Goal: Task Accomplishment & Management: Manage account settings

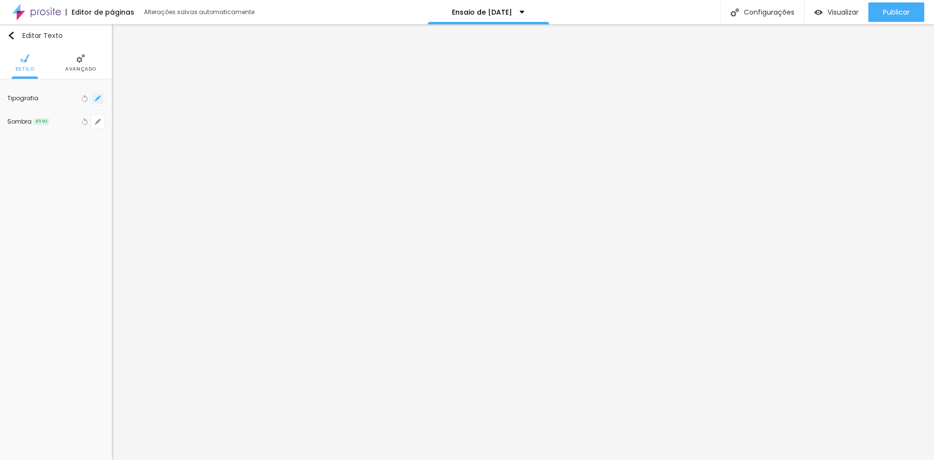
click at [97, 102] on button "button" at bounding box center [98, 98] width 14 height 14
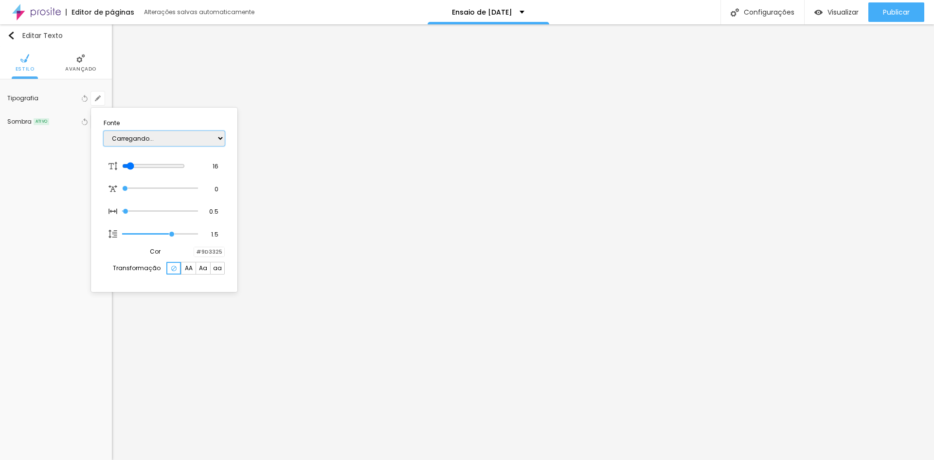
click at [137, 139] on select "Carregando..." at bounding box center [164, 138] width 121 height 15
click at [884, 255] on div at bounding box center [467, 230] width 934 height 460
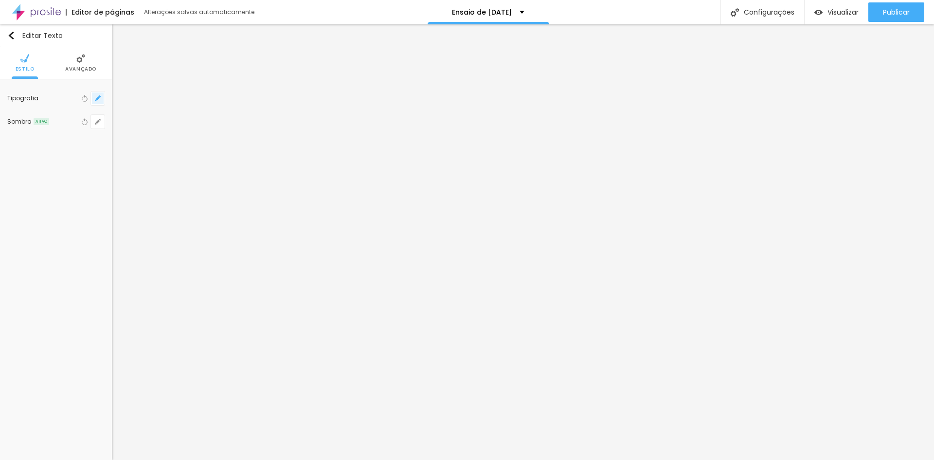
click at [96, 98] on icon "button" at bounding box center [98, 98] width 6 height 6
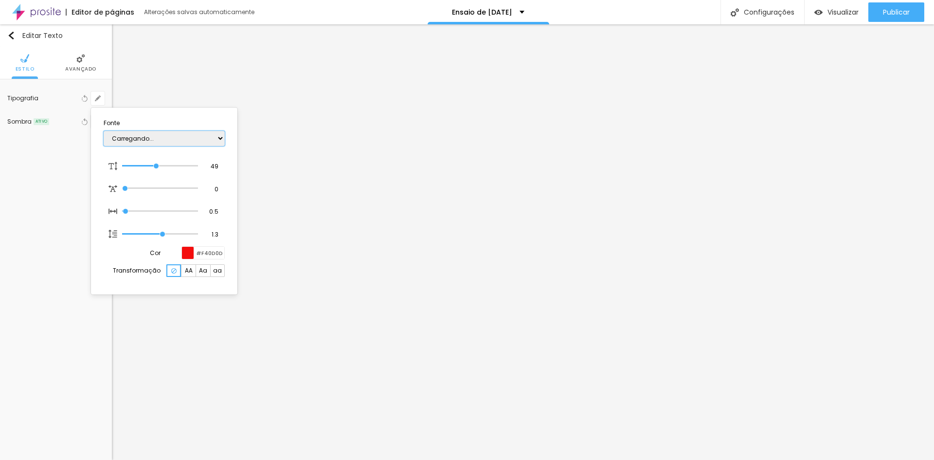
click at [191, 141] on select "Carregando..." at bounding box center [164, 138] width 121 height 15
click at [190, 252] on div at bounding box center [188, 253] width 12 height 12
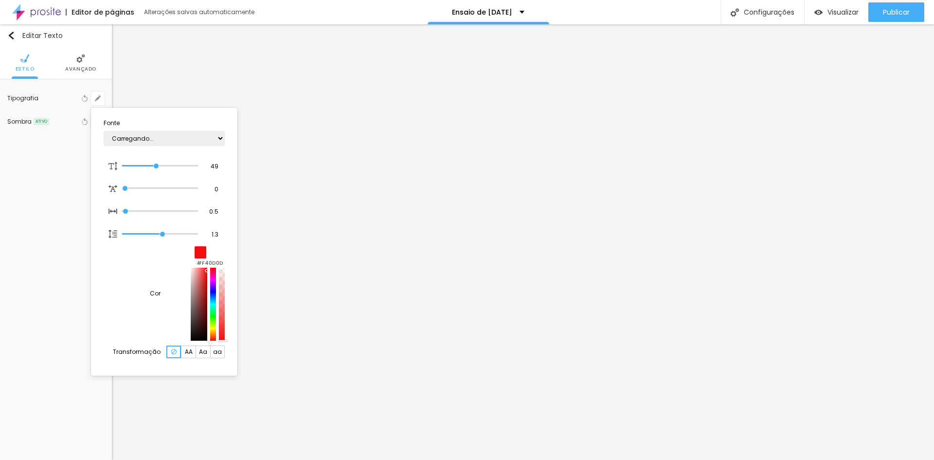
type input "1"
type input "#F91313"
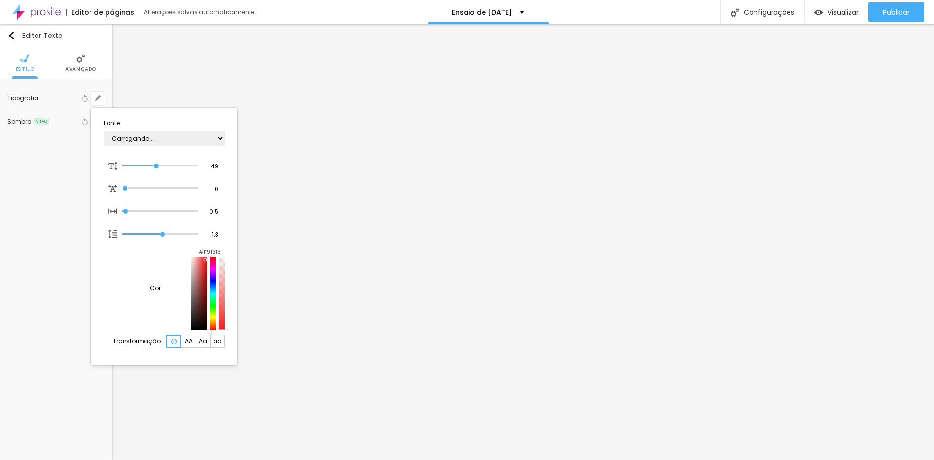
type input "1"
type input "#F51E1E"
type input "1"
type input "#EF6060"
type input "1"
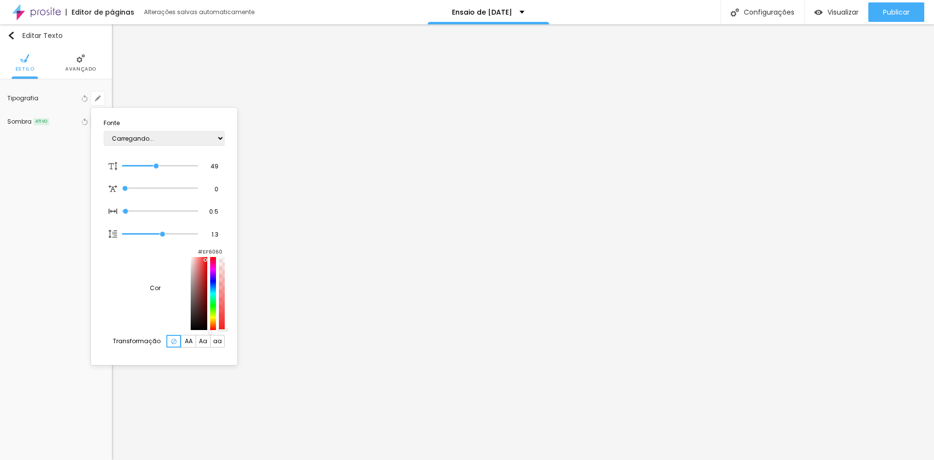
type input "#EF8A8A"
type input "1"
type input "#EFA9A9"
type input "1"
type input "#F0C2C2"
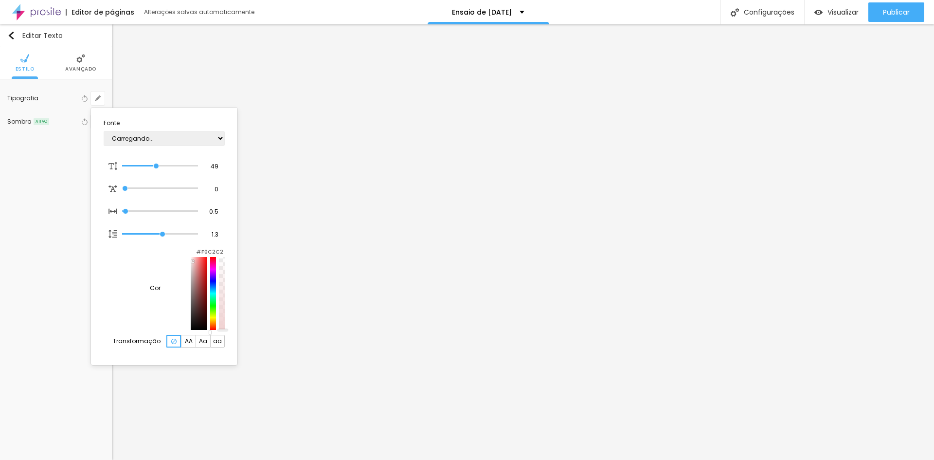
type input "1"
type input "#F0D1D1"
type input "1"
type input "#F5E8E8"
type input "1"
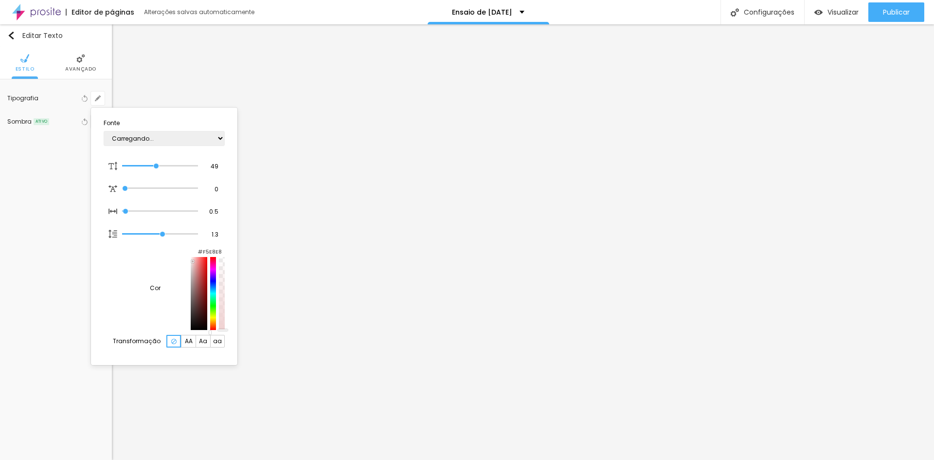
type input "#F9F9F9"
type input "1"
type input "#FAFAFA"
type input "1"
type input "#FCFCFC"
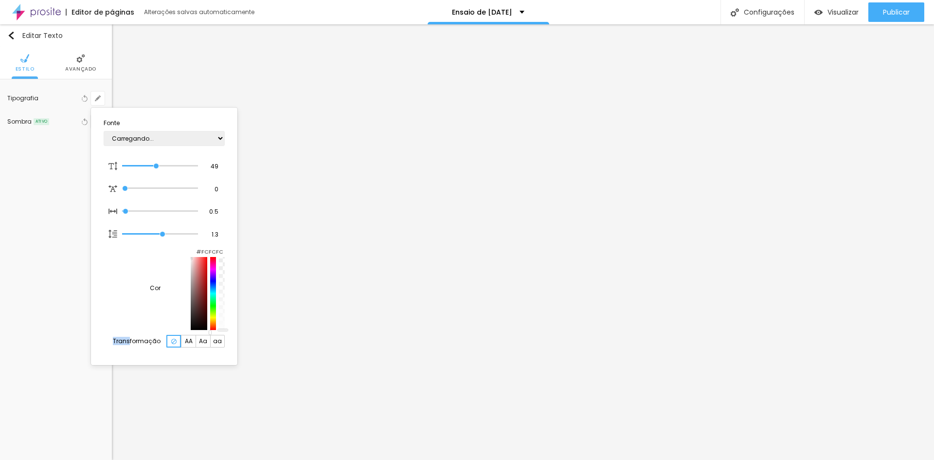
type input "1"
type input "#FFFFFF"
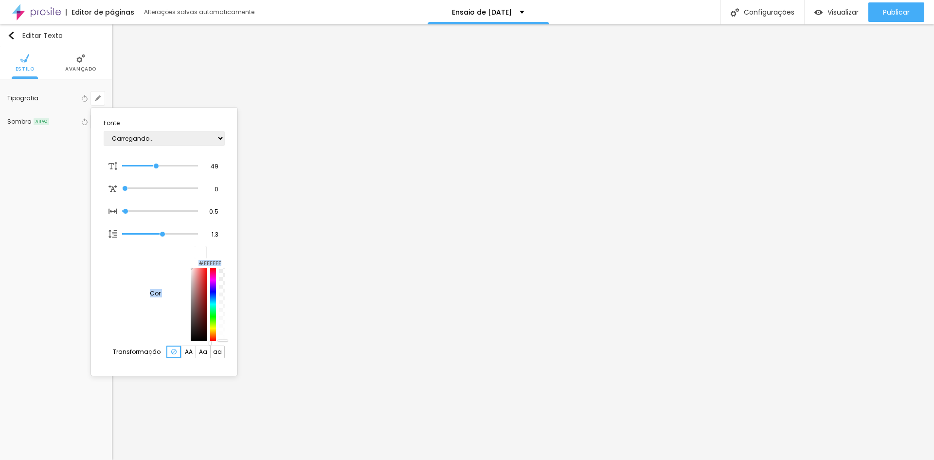
drag, startPoint x: 194, startPoint y: 266, endPoint x: 130, endPoint y: 261, distance: 64.0
click at [130, 261] on section "Fonte Carregando... 49 Tamanho da fonte 0 Espaçamento entre letras 0.5 Espaçame…" at bounding box center [164, 241] width 139 height 260
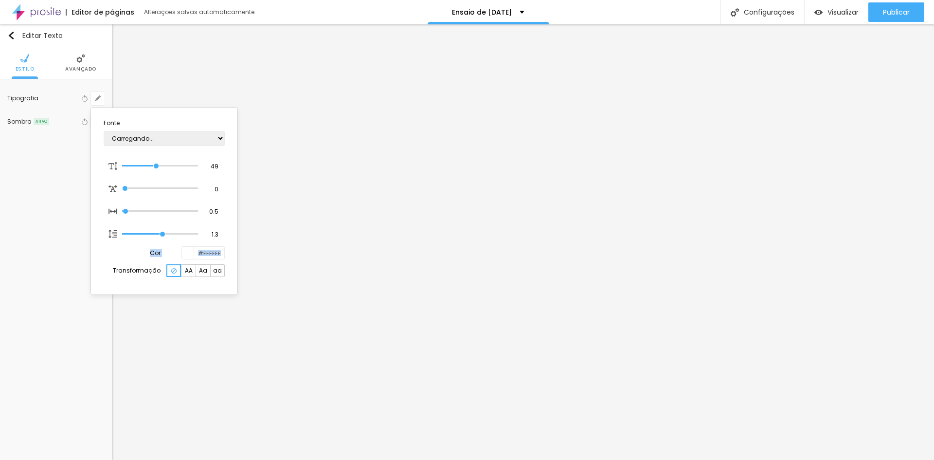
type input "1"
click at [212, 133] on select "Carregando..." at bounding box center [164, 138] width 121 height 15
type input "48"
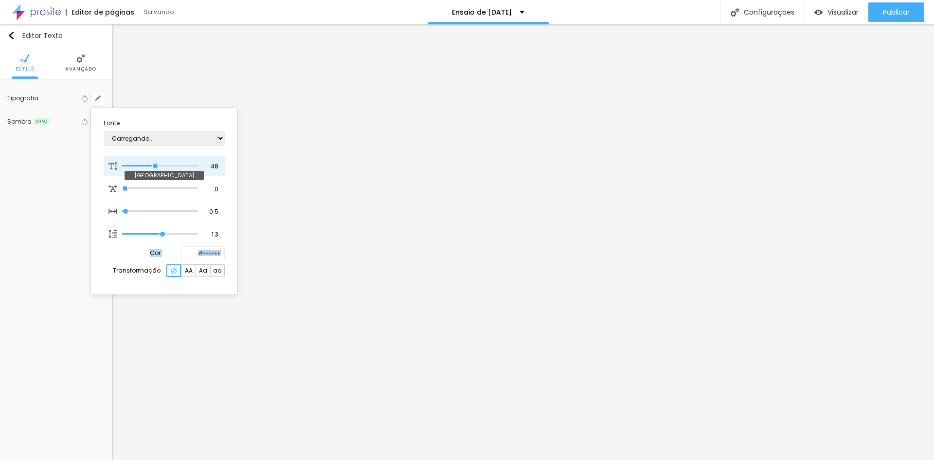
type input "1"
type input "45"
type input "1"
type input "42"
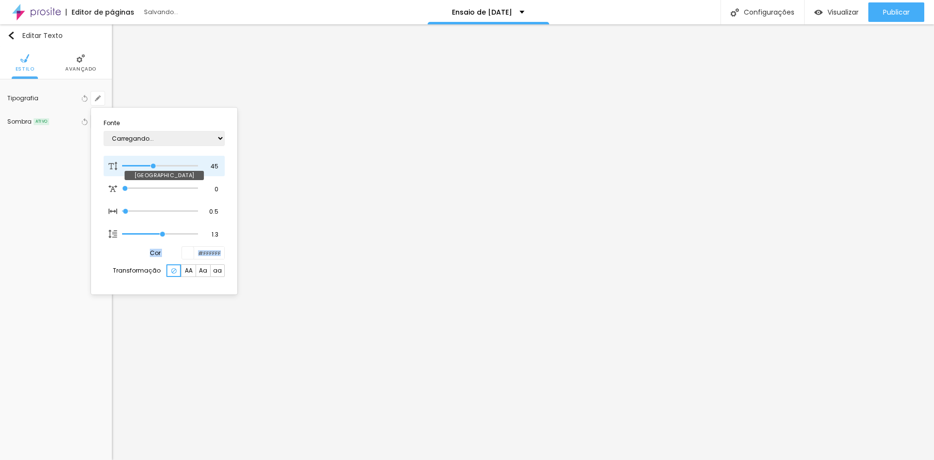
type input "42"
type input "1"
type input "41"
type input "1"
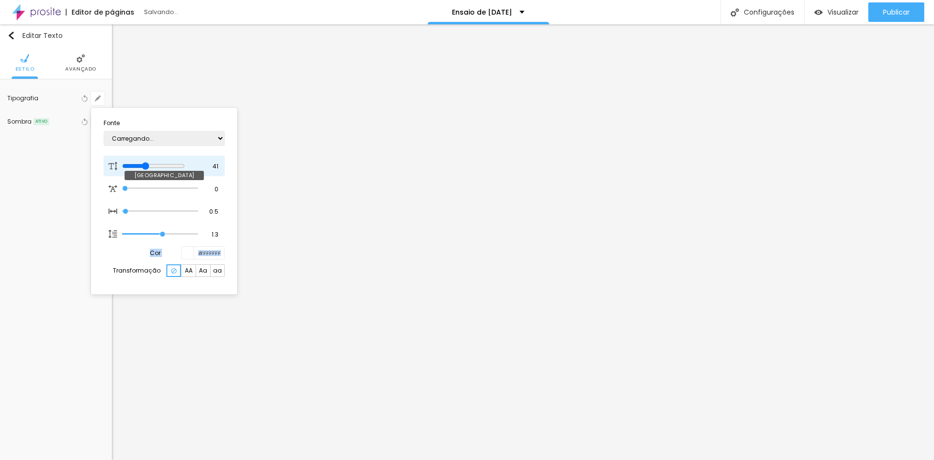
type input "39"
type input "1"
type input "37"
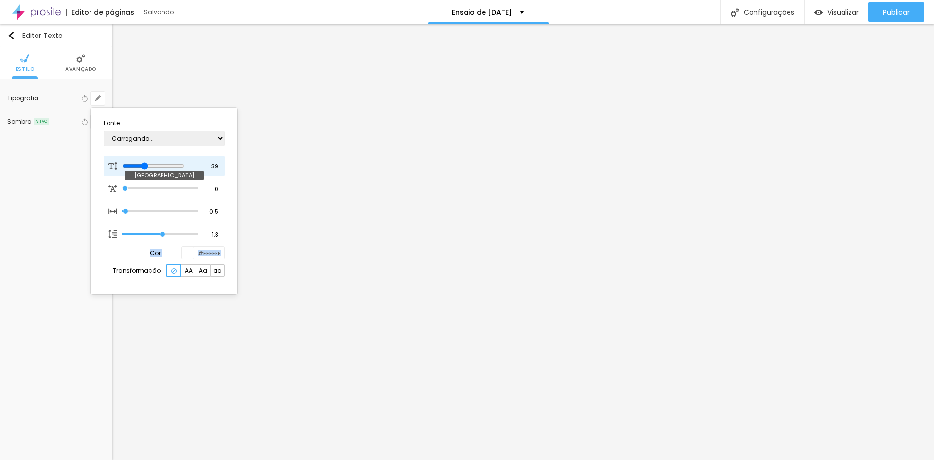
type input "1"
type input "32"
type input "1"
type input "31"
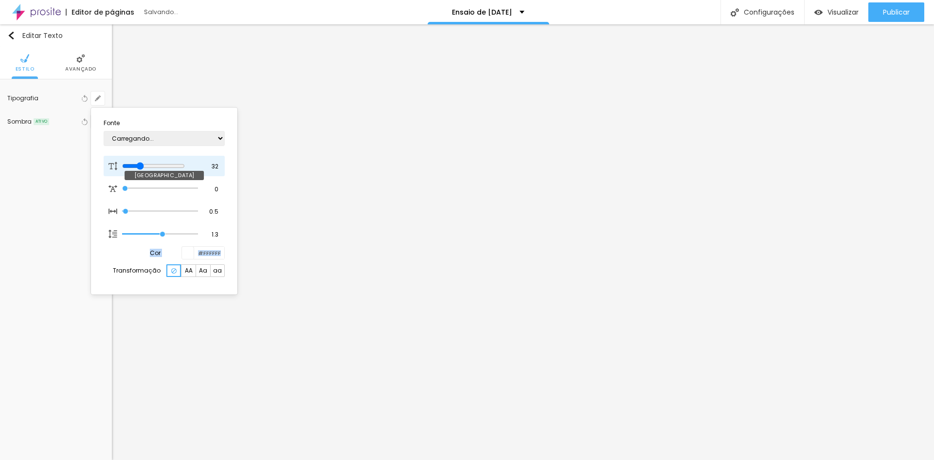
type input "31"
type input "1"
type input "30"
type input "1"
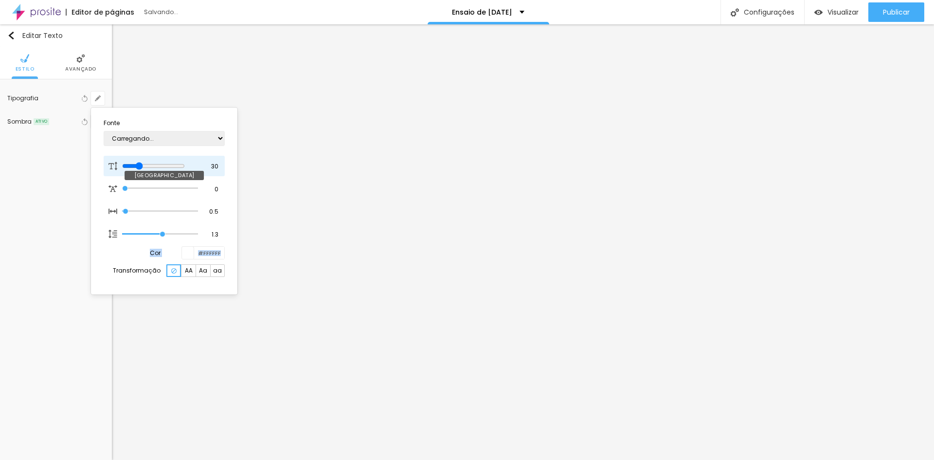
type input "29"
type input "1"
type input "28"
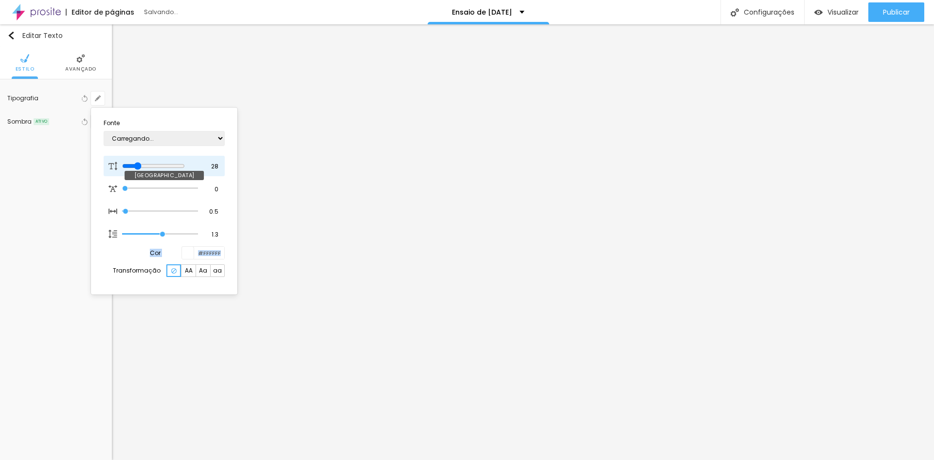
type input "1"
type input "29"
type input "1"
type input "30"
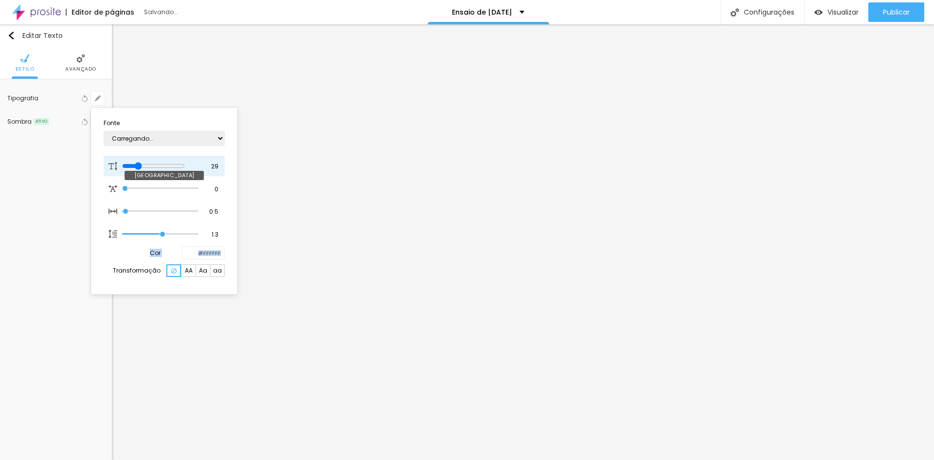
type input "30"
type input "1"
type input "31"
type input "1"
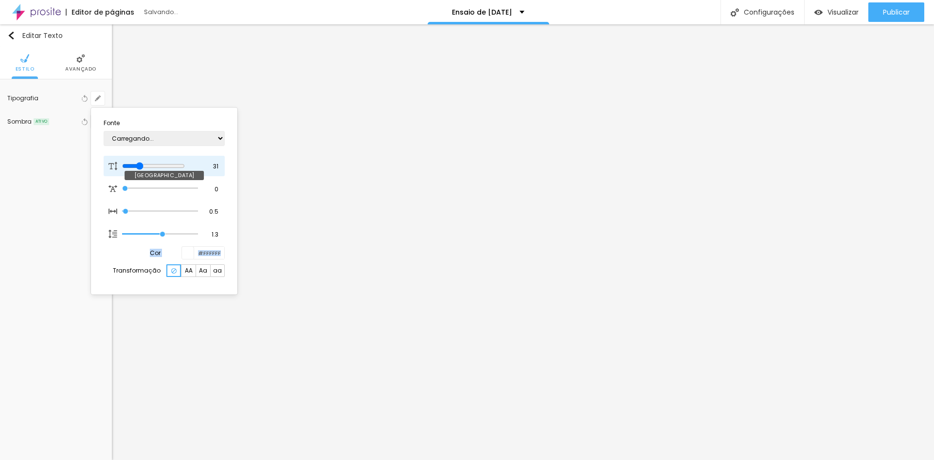
type input "32"
type input "1"
type input "31"
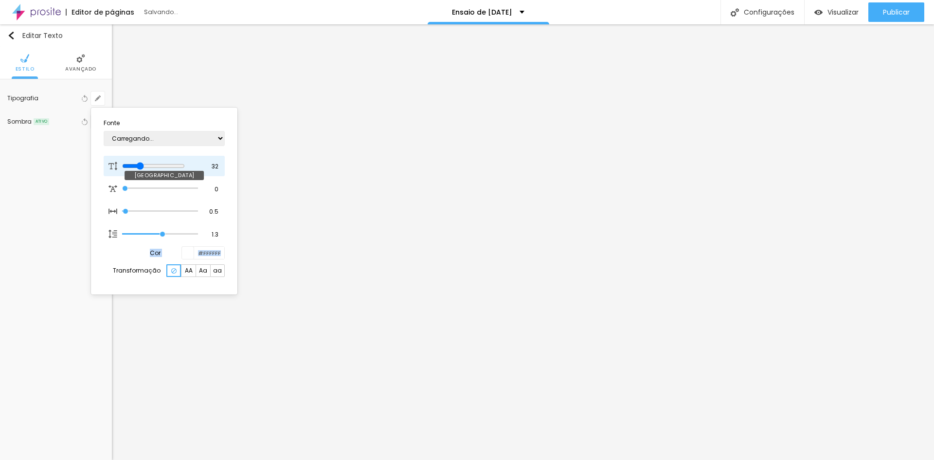
type input "1"
type input "30"
type input "1"
type input "29"
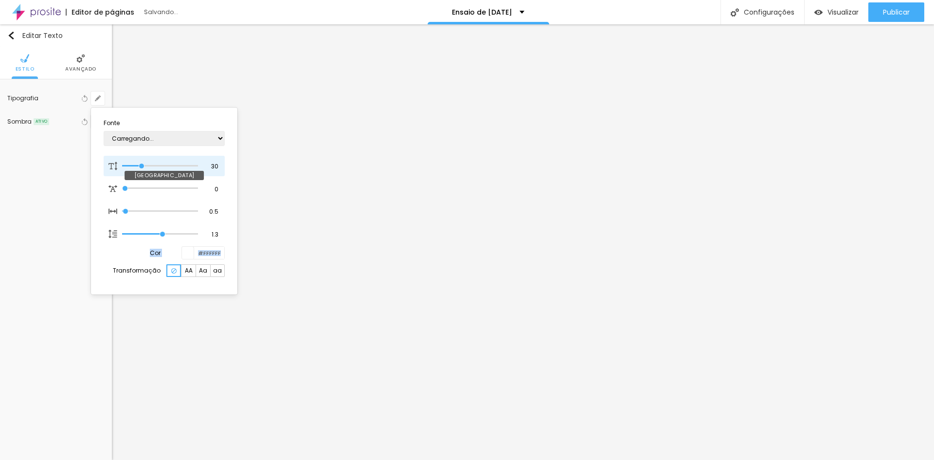
type input "29"
type input "1"
type input "28"
type input "1"
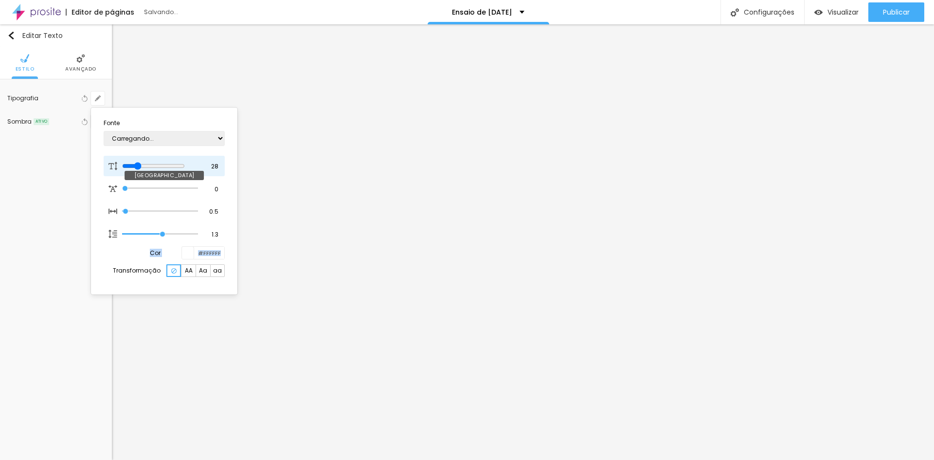
type input "27"
type input "1"
drag, startPoint x: 157, startPoint y: 167, endPoint x: 140, endPoint y: 169, distance: 17.6
type input "27"
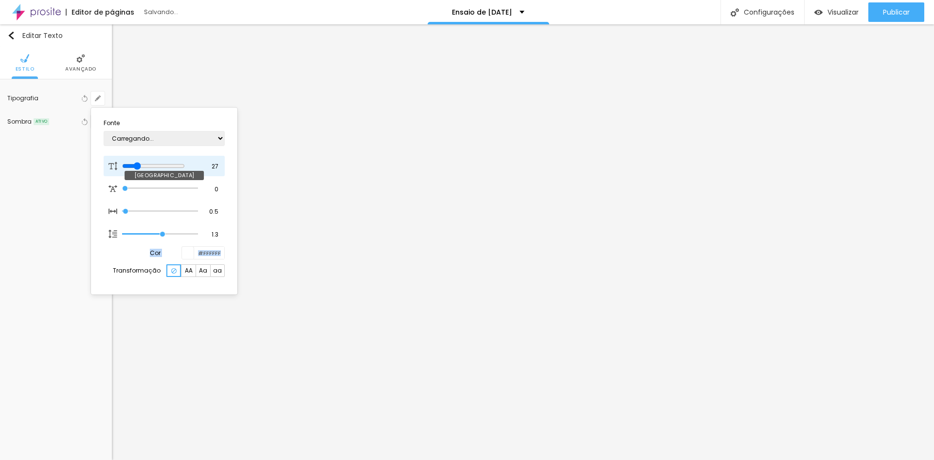
click at [140, 169] on input "range" at bounding box center [153, 166] width 63 height 8
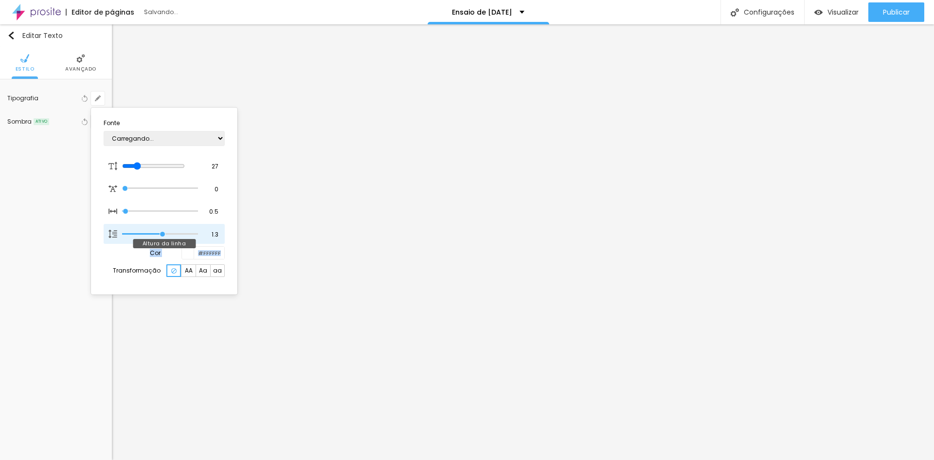
type input "1"
type input "1.4"
type input "1"
type input "1.5"
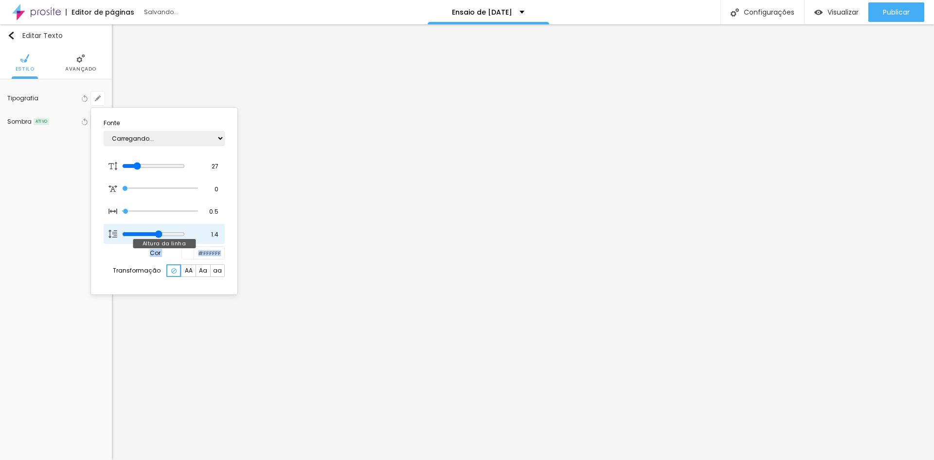
type input "1.5"
type input "1"
drag, startPoint x: 162, startPoint y: 234, endPoint x: 170, endPoint y: 233, distance: 7.8
type input "1.5"
click at [170, 233] on input "range" at bounding box center [160, 233] width 76 height 5
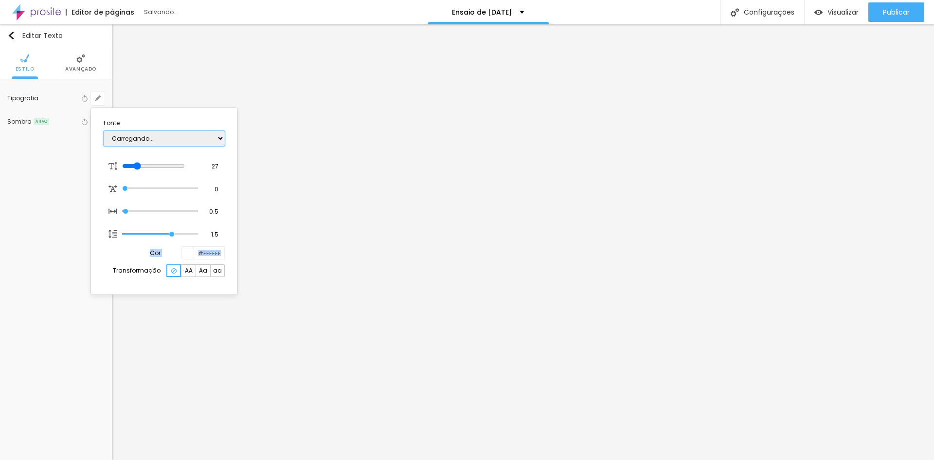
click at [132, 136] on select "Carregando..." at bounding box center [164, 138] width 121 height 15
click at [343, 110] on div at bounding box center [467, 230] width 934 height 460
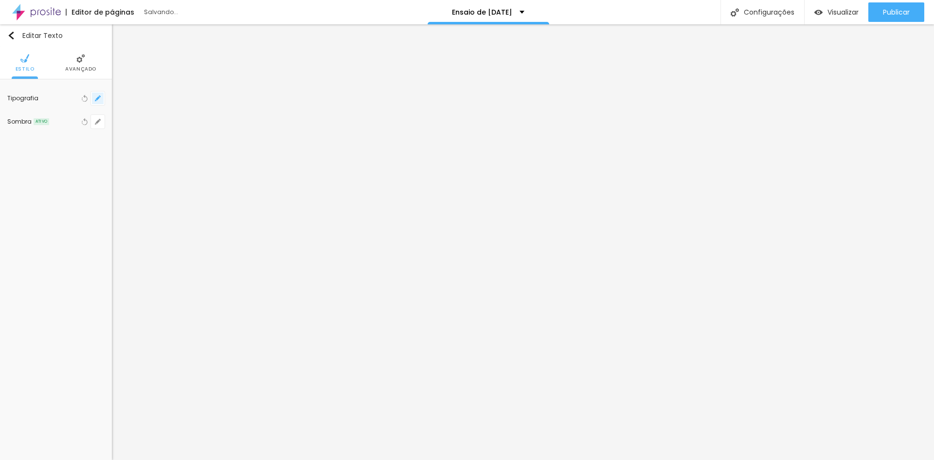
click at [102, 100] on button "button" at bounding box center [98, 98] width 14 height 14
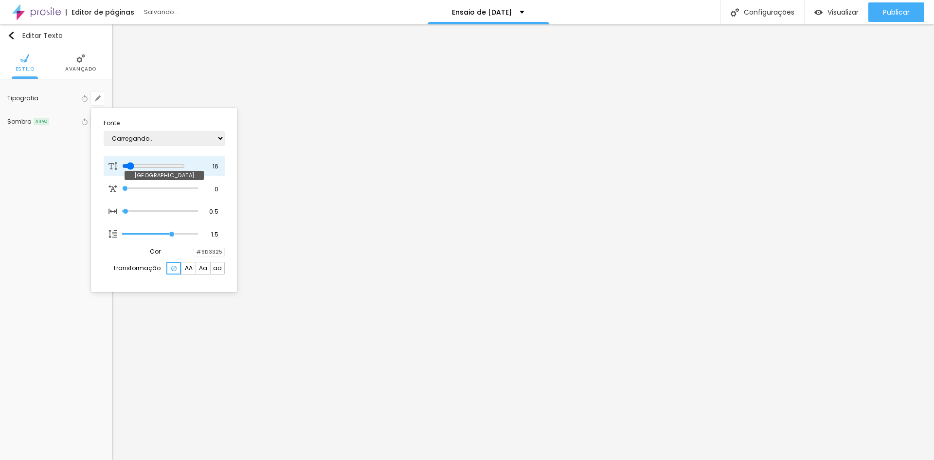
type input "14"
type input "1"
type input "16"
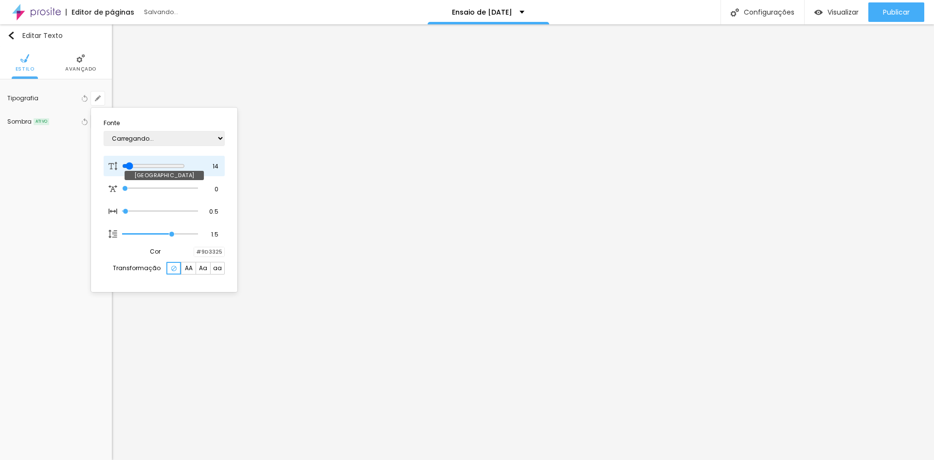
type input "1"
type input "17"
type input "1"
type input "18"
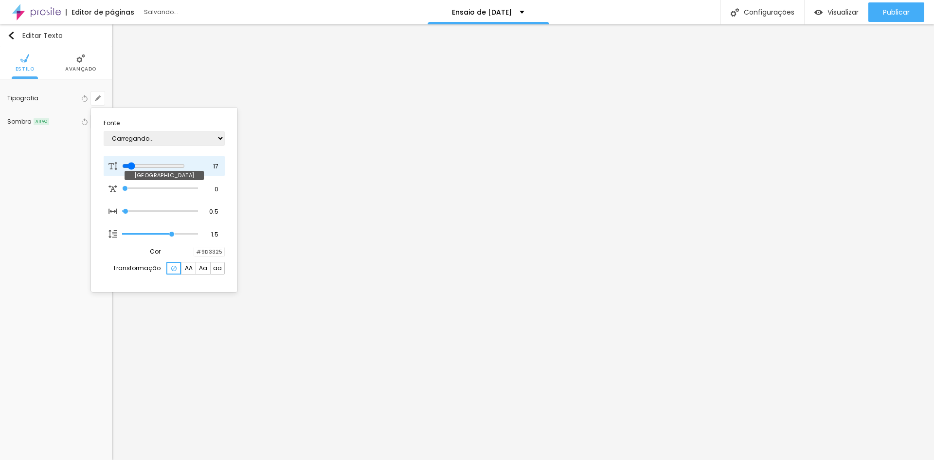
type input "18"
type input "1"
type input "17"
type input "1"
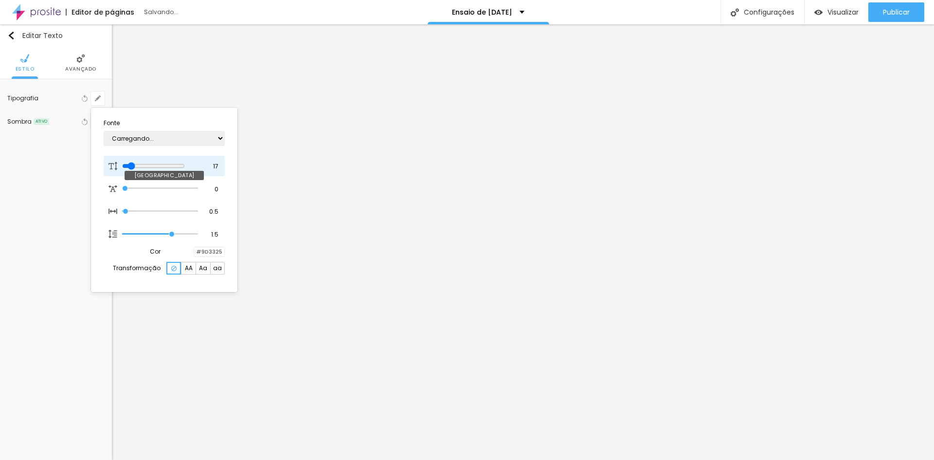
type input "16"
type input "1"
type input "15"
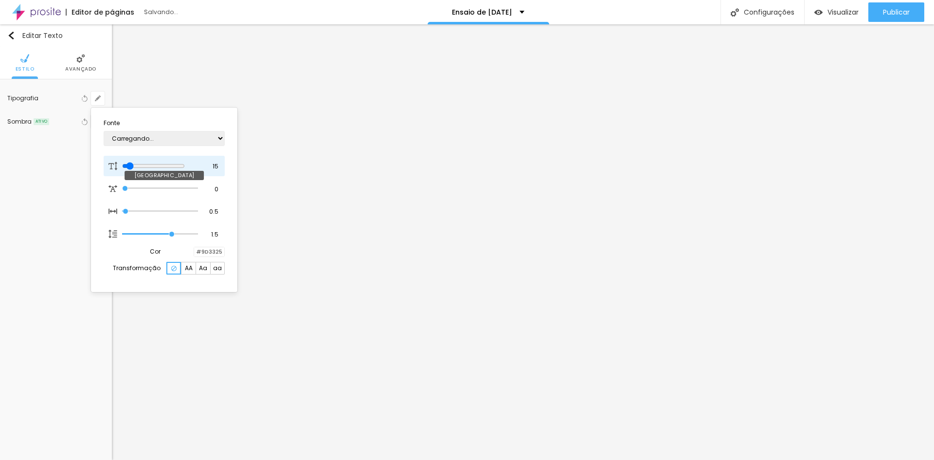
type input "1"
type input "16"
click at [132, 166] on input "range" at bounding box center [153, 166] width 63 height 8
type input "1"
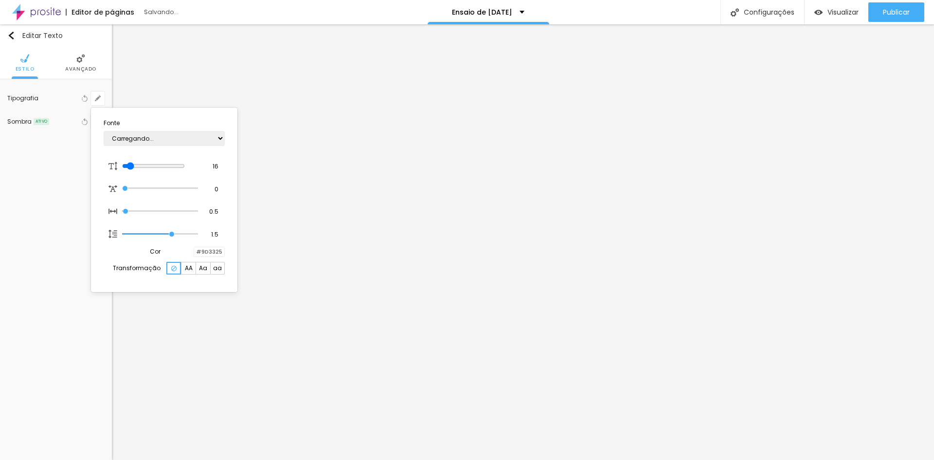
click at [897, 367] on div at bounding box center [467, 230] width 934 height 460
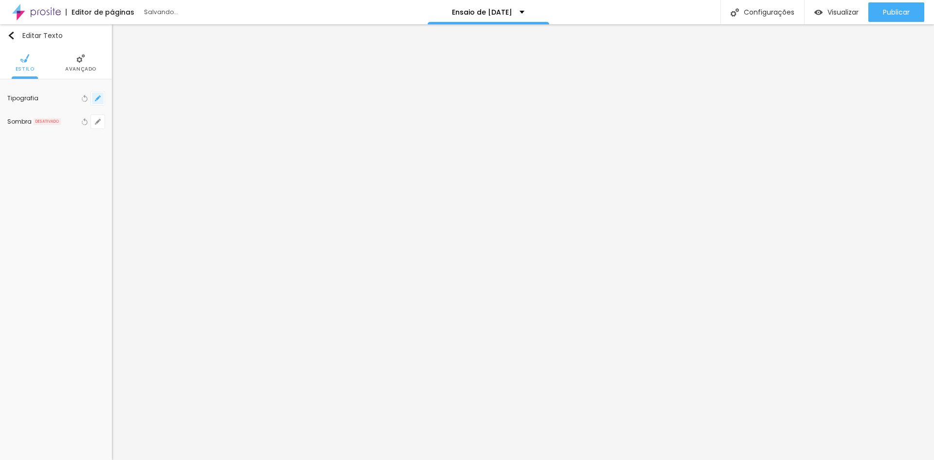
click at [100, 99] on icon "button" at bounding box center [98, 98] width 6 height 6
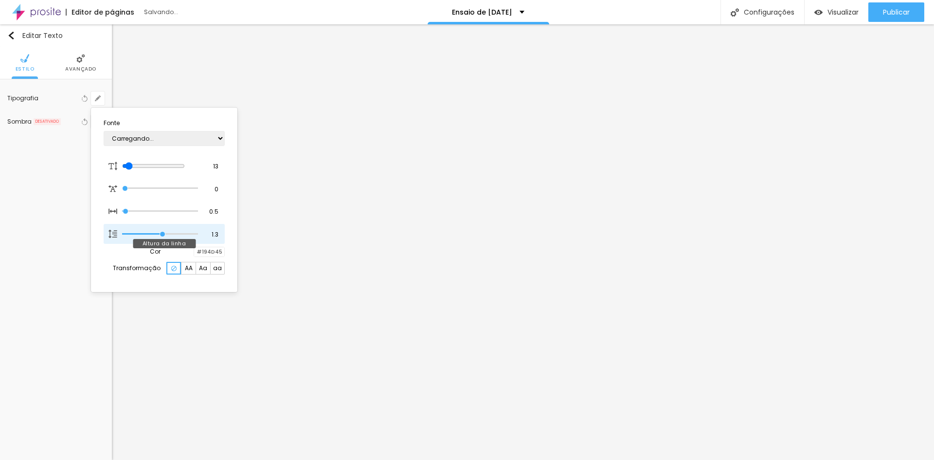
type input "1"
type input "1.4"
type input "1"
type input "1.5"
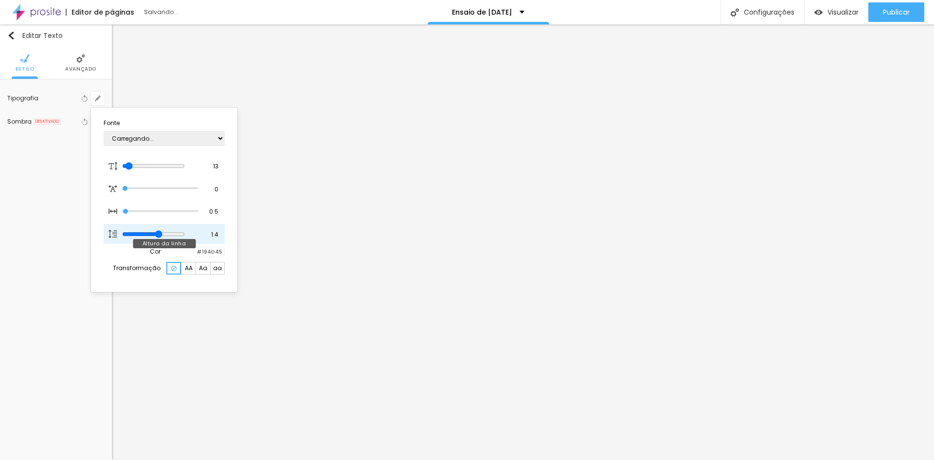
type input "1.5"
type input "1"
type input "1.6"
type input "1"
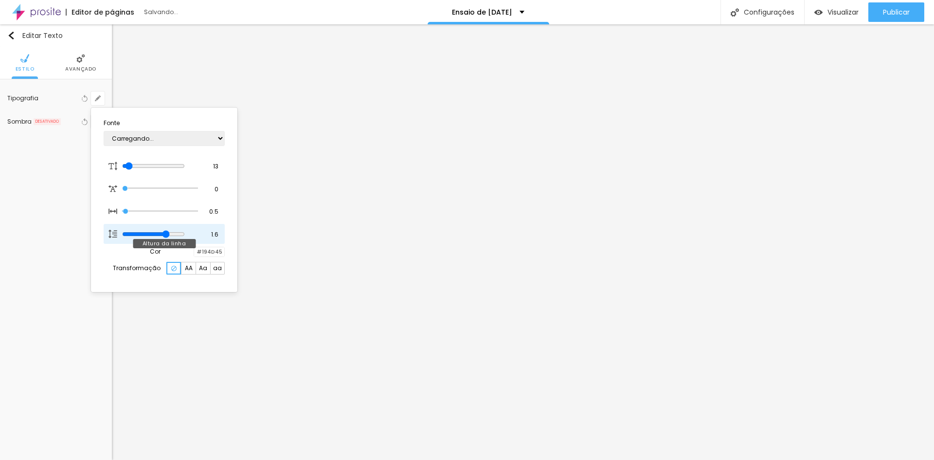
drag, startPoint x: 162, startPoint y: 235, endPoint x: 194, endPoint y: 237, distance: 32.2
type input "1.6"
click at [175, 232] on input "range" at bounding box center [153, 234] width 63 height 8
click at [851, 187] on div at bounding box center [467, 230] width 934 height 460
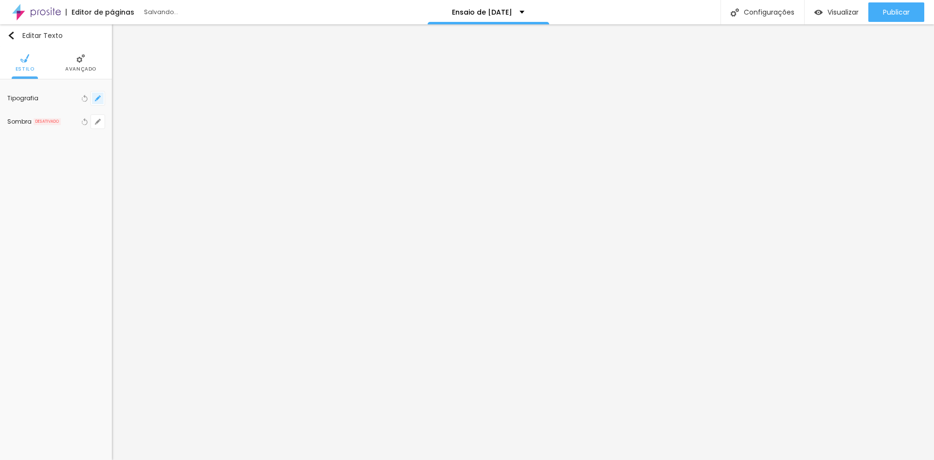
click at [101, 102] on button "button" at bounding box center [98, 98] width 14 height 14
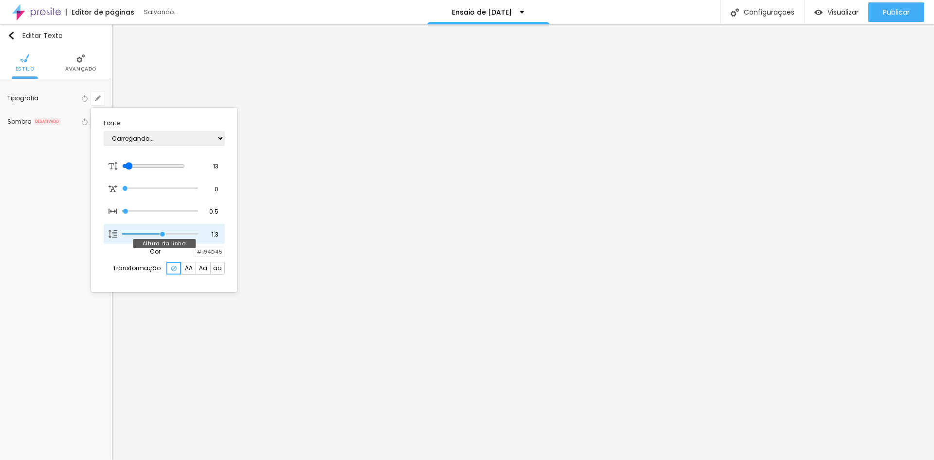
type input "1"
type input "1.4"
type input "1"
type input "1.5"
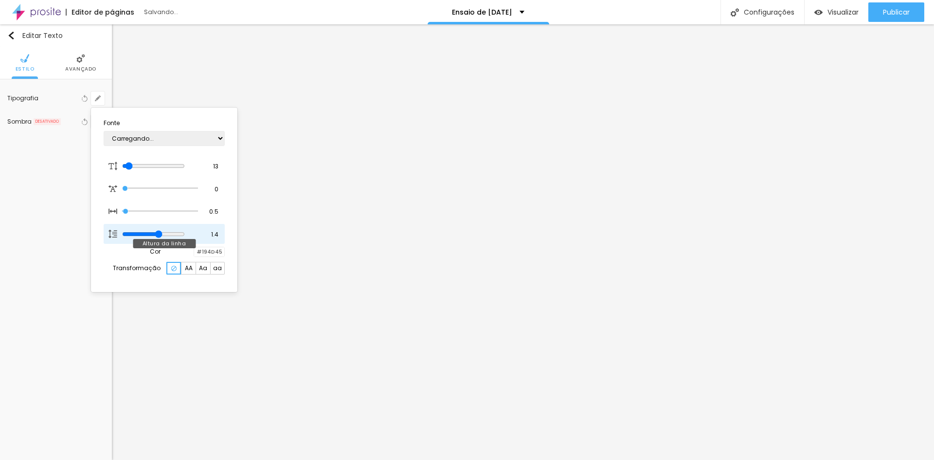
type input "1.5"
type input "1"
type input "1.6"
type input "1"
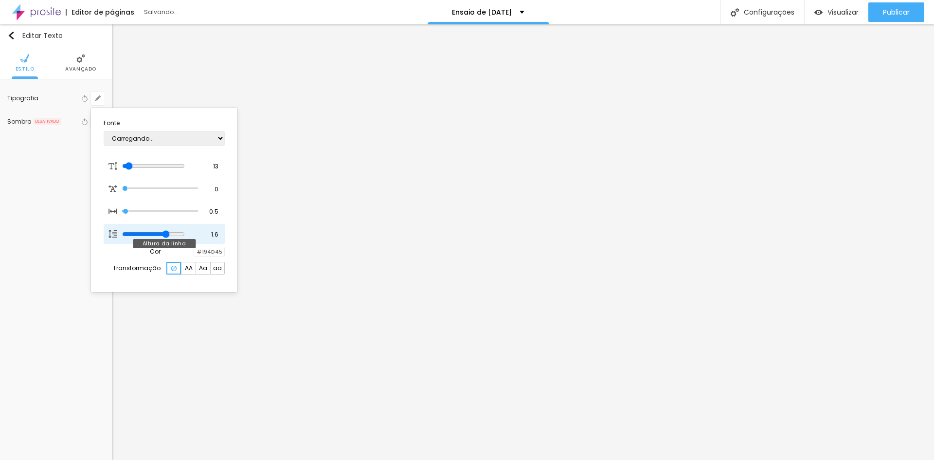
drag, startPoint x: 164, startPoint y: 232, endPoint x: 175, endPoint y: 231, distance: 11.3
type input "1.6"
click at [175, 231] on input "range" at bounding box center [153, 234] width 63 height 8
click at [205, 270] on span "Aa" at bounding box center [203, 268] width 8 height 6
click at [186, 267] on span "AA" at bounding box center [189, 268] width 8 height 6
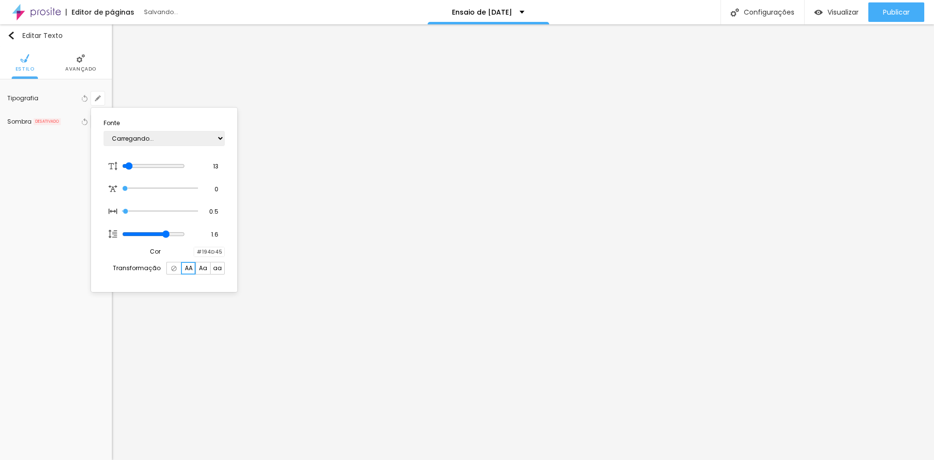
type input "1"
click at [194, 250] on div at bounding box center [194, 251] width 0 height 9
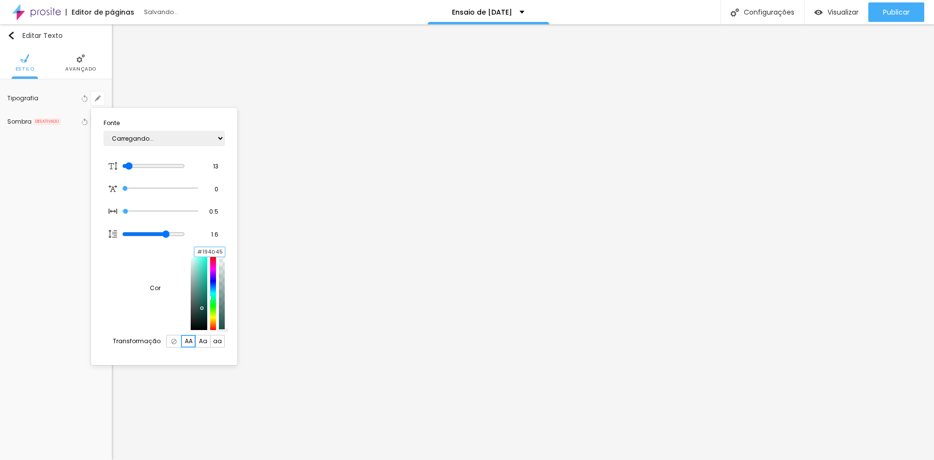
click at [208, 255] on input "#194D45" at bounding box center [210, 251] width 30 height 9
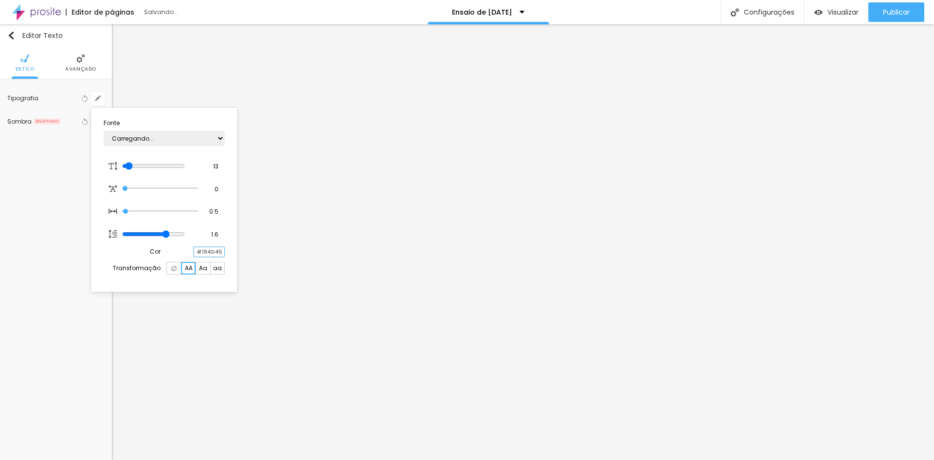
drag, startPoint x: 196, startPoint y: 253, endPoint x: 245, endPoint y: 258, distance: 48.9
click at [245, 258] on body "Editor de páginas Salvando... Ensaio de Natal BH 2025 Configurações Configuraçõ…" at bounding box center [467, 230] width 934 height 460
paste input "9E633"
type input "#9E633"
click at [248, 228] on div at bounding box center [467, 230] width 934 height 460
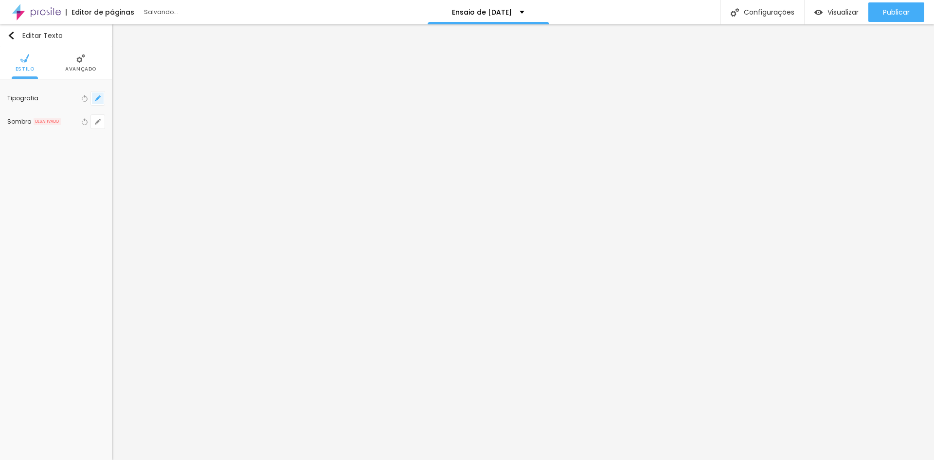
click at [94, 101] on button "button" at bounding box center [98, 98] width 14 height 14
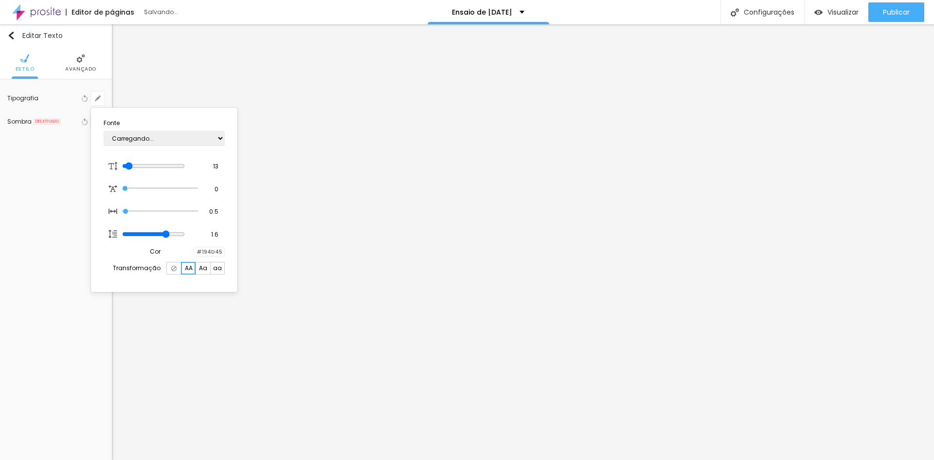
click at [217, 269] on span "aa" at bounding box center [217, 268] width 9 height 6
click at [205, 271] on span "Aa" at bounding box center [203, 268] width 8 height 6
click at [220, 269] on span "aa" at bounding box center [217, 268] width 9 height 6
type input "1"
type input "14"
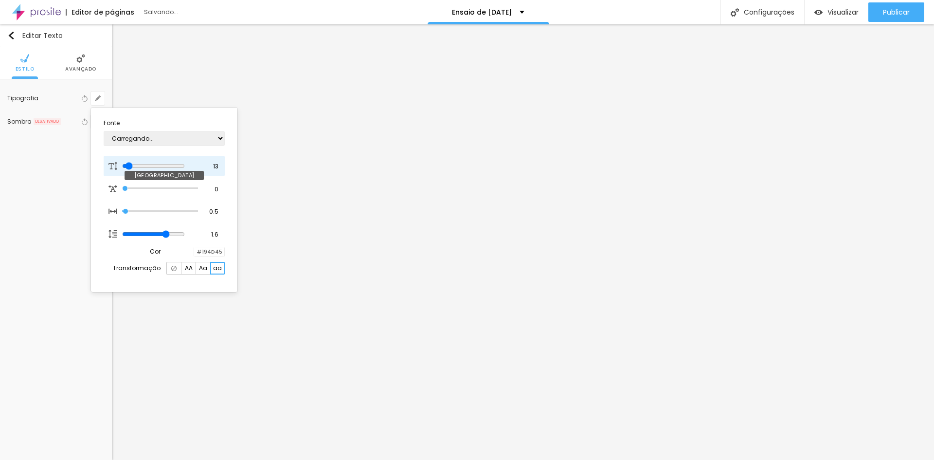
type input "14"
type input "1"
type input "15"
type input "1"
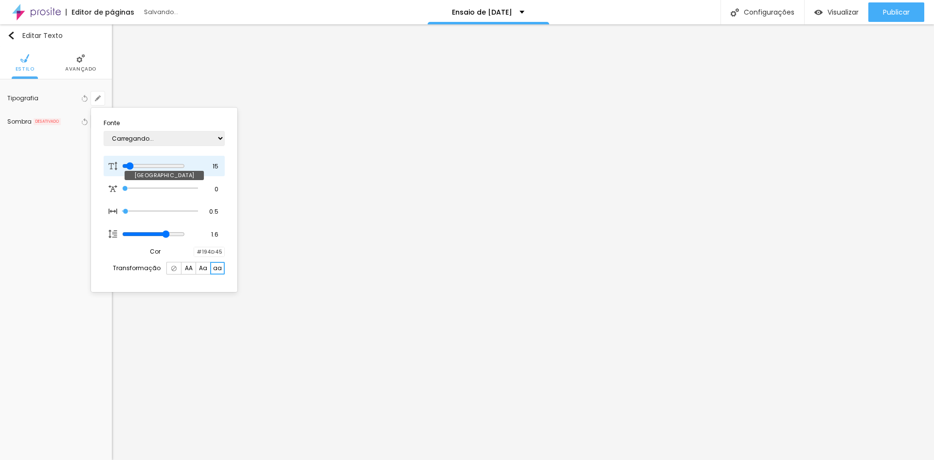
type input "15"
click at [131, 167] on input "range" at bounding box center [153, 166] width 63 height 8
click at [409, 173] on div at bounding box center [467, 230] width 934 height 460
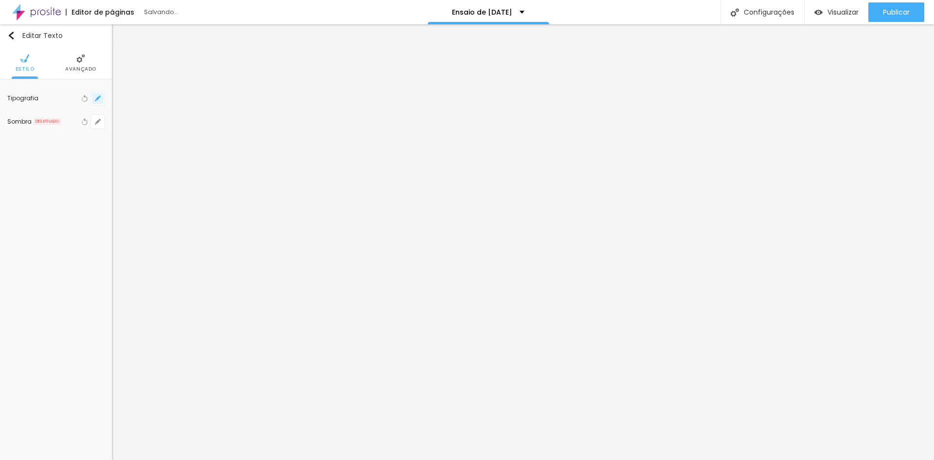
click at [95, 98] on icon "button" at bounding box center [98, 98] width 6 height 6
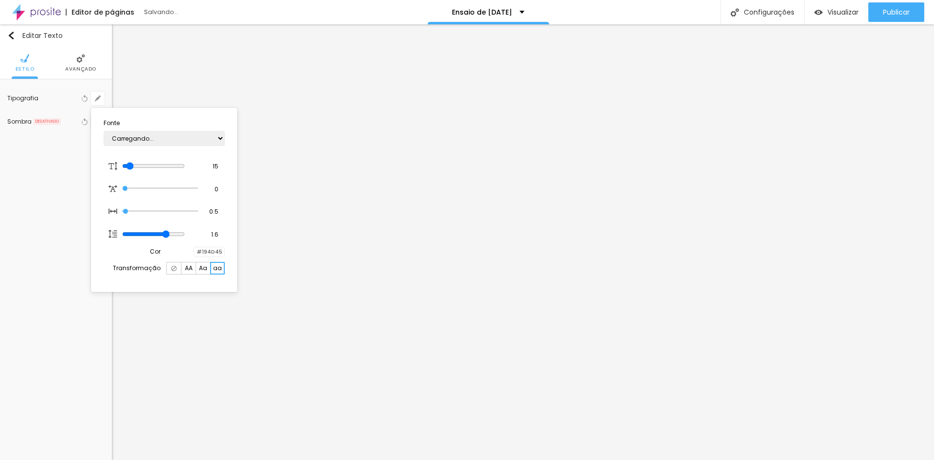
click at [176, 269] on img at bounding box center [173, 268] width 5 height 5
type input "1"
click at [902, 326] on div at bounding box center [467, 230] width 934 height 460
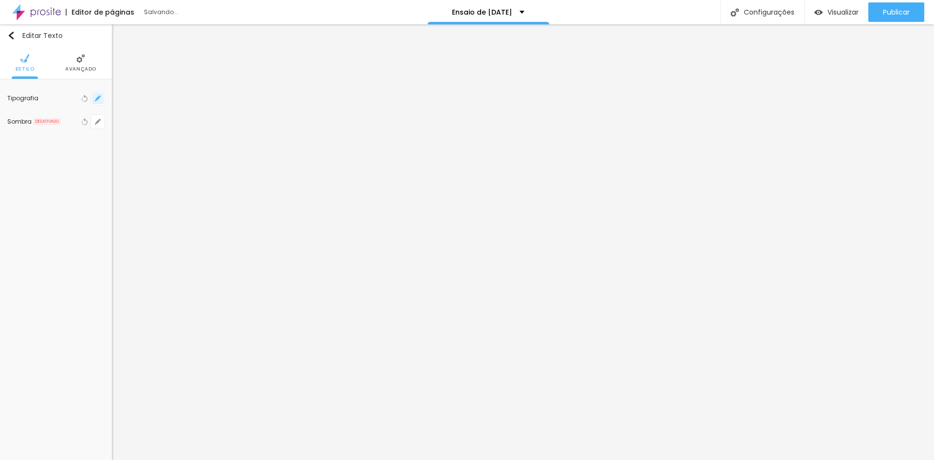
click at [94, 96] on button "button" at bounding box center [98, 98] width 14 height 14
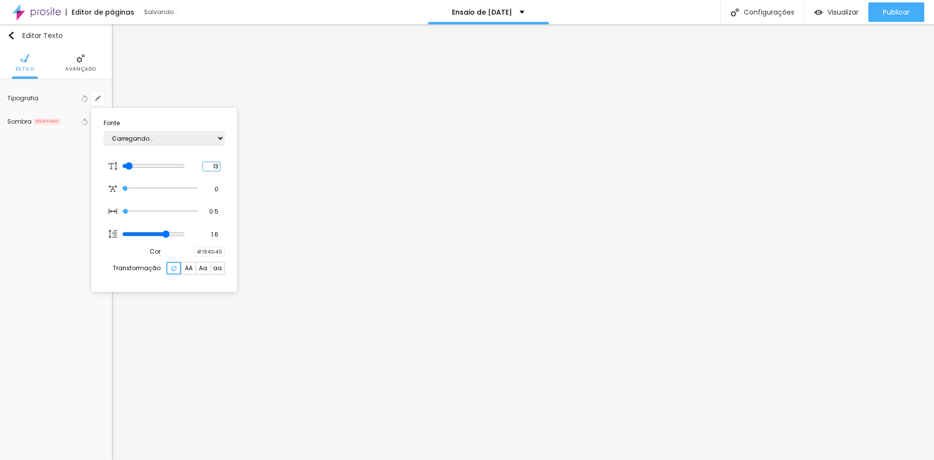
scroll to position [0, 0]
drag, startPoint x: 205, startPoint y: 167, endPoint x: 271, endPoint y: 174, distance: 66.9
click at [271, 174] on body "Editor de páginas Salvando... Ensaio de Natal BH 2025 Configurações Configuraçõ…" at bounding box center [467, 230] width 934 height 460
type input "8"
type input "1"
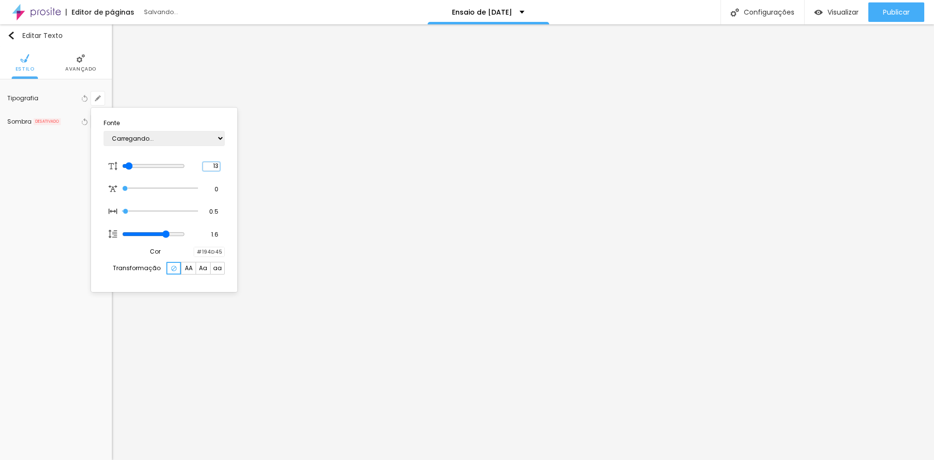
type input "1"
type input "15"
type input "1"
type input "15"
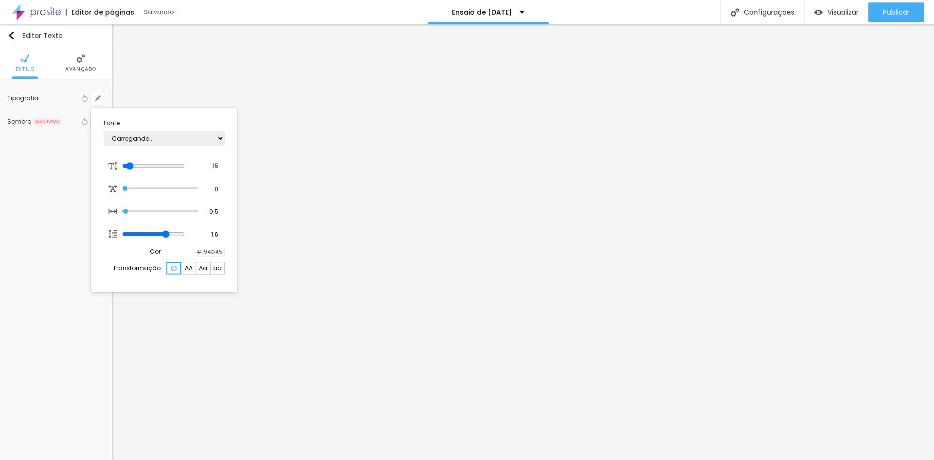
scroll to position [0, 0]
click at [864, 265] on div at bounding box center [467, 230] width 934 height 460
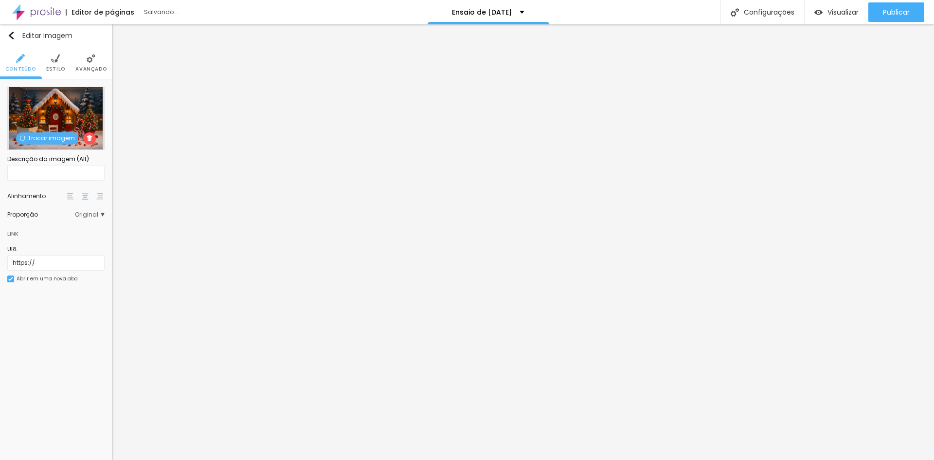
click at [63, 71] on span "Estilo" at bounding box center [55, 69] width 19 height 5
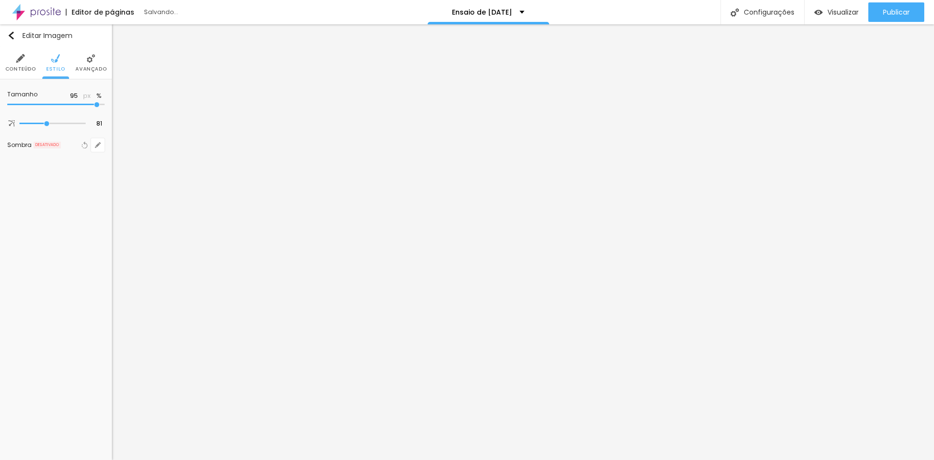
click at [94, 102] on div at bounding box center [55, 105] width 97 height 10
type input "90"
type input "85"
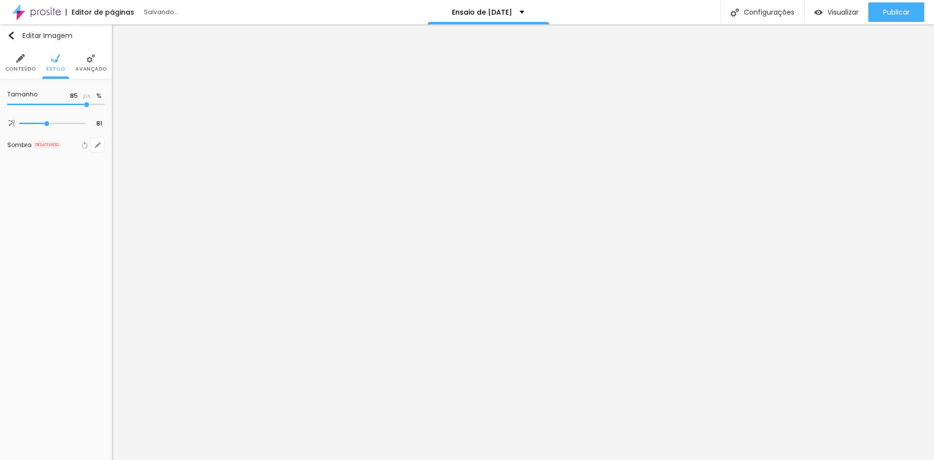
type input "80"
type input "75"
type input "70"
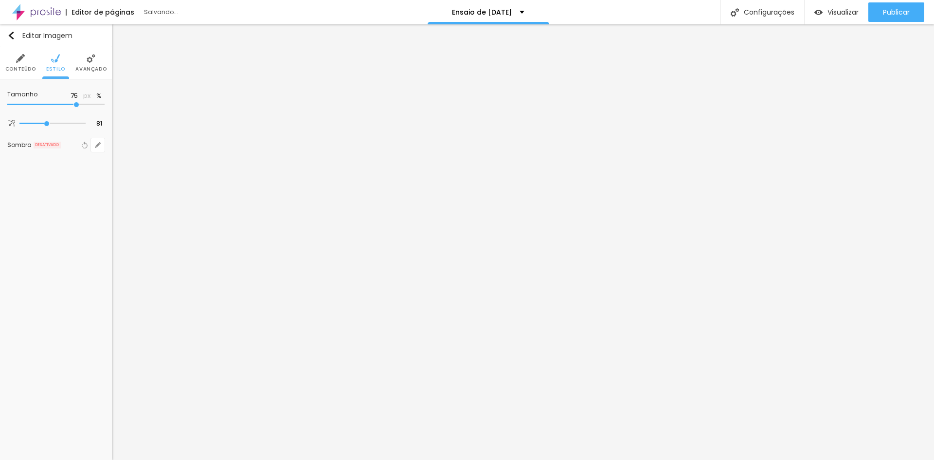
type input "70"
type input "65"
type input "60"
drag, startPoint x: 94, startPoint y: 104, endPoint x: 63, endPoint y: 103, distance: 31.1
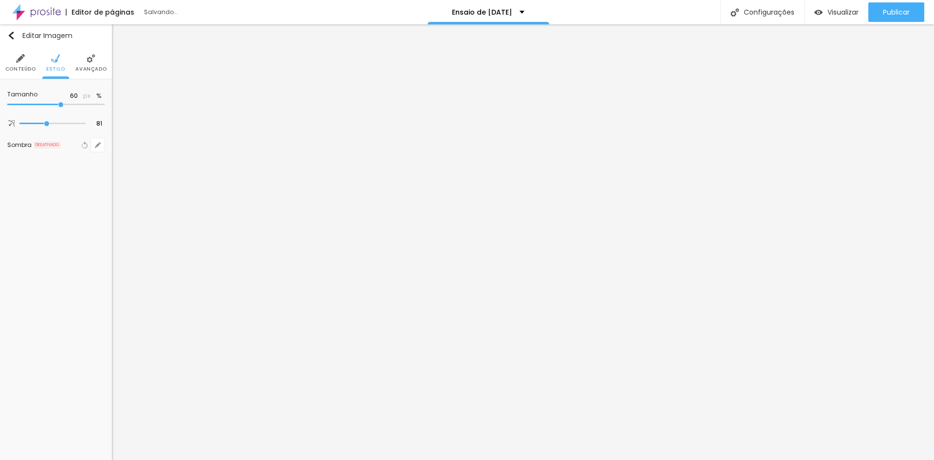
type input "60"
click at [63, 103] on input "range" at bounding box center [55, 104] width 97 height 5
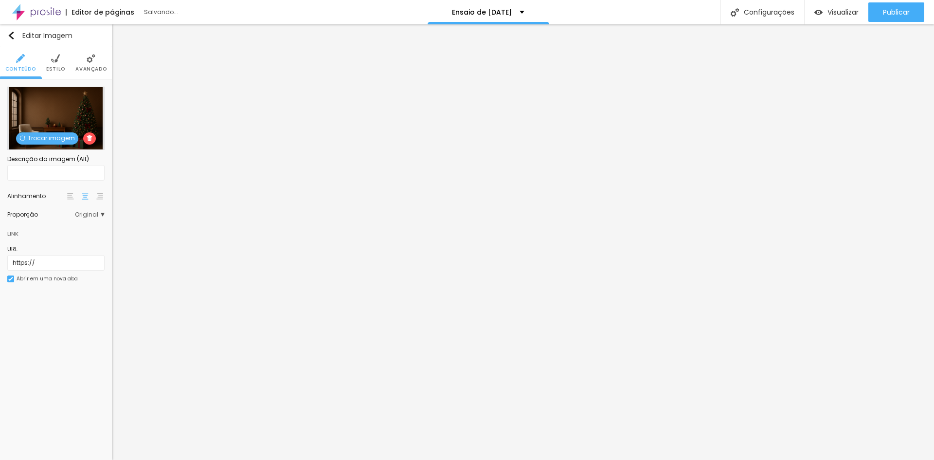
click at [60, 68] on span "Estilo" at bounding box center [55, 69] width 19 height 5
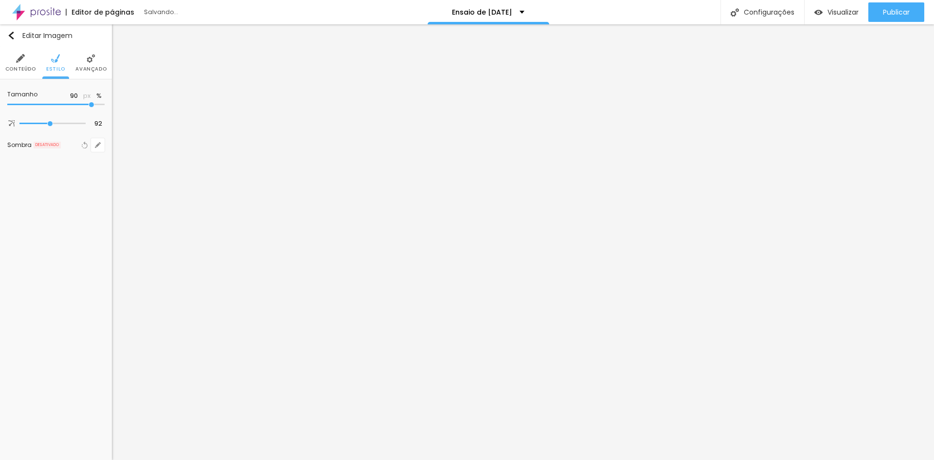
type input "90"
type input "80"
type input "75"
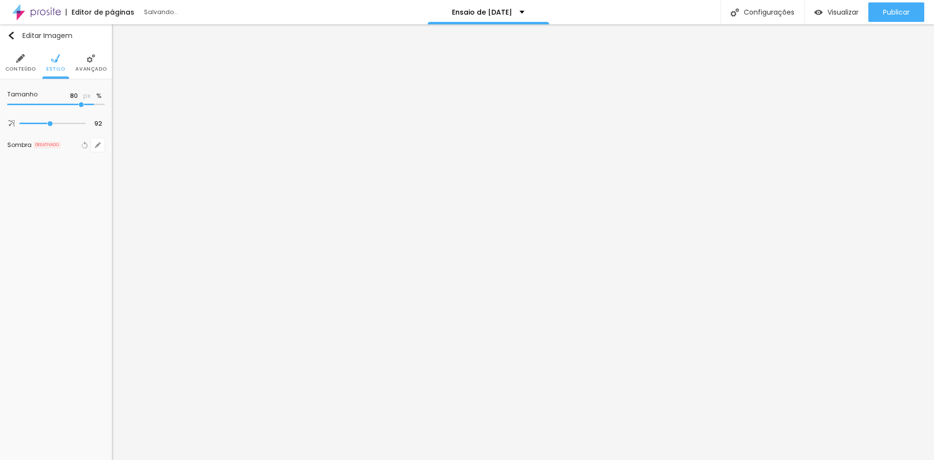
type input "75"
type input "70"
type input "65"
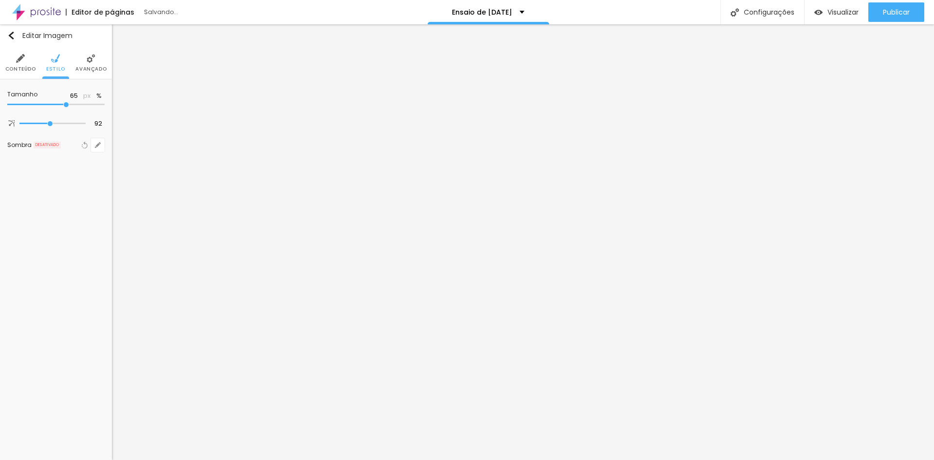
type input "60"
drag, startPoint x: 93, startPoint y: 105, endPoint x: 62, endPoint y: 105, distance: 31.6
type input "60"
click at [62, 105] on input "range" at bounding box center [55, 104] width 97 height 5
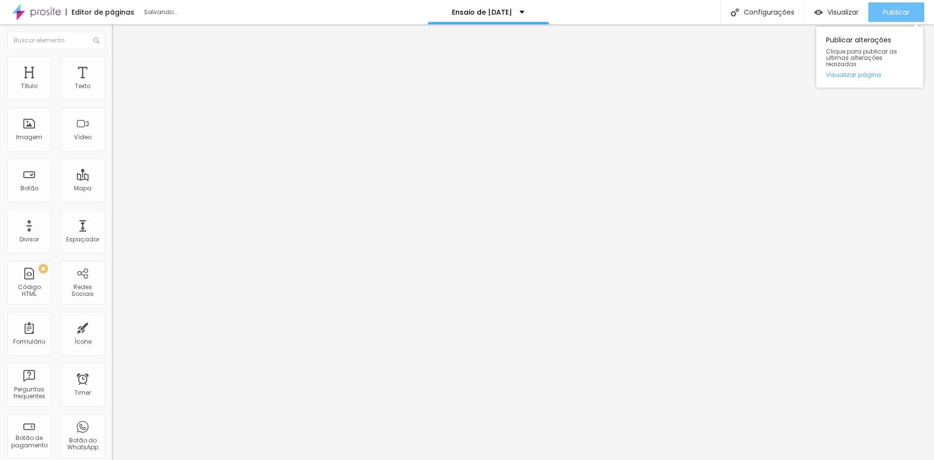
click at [889, 10] on span "Publicar" at bounding box center [896, 12] width 27 height 8
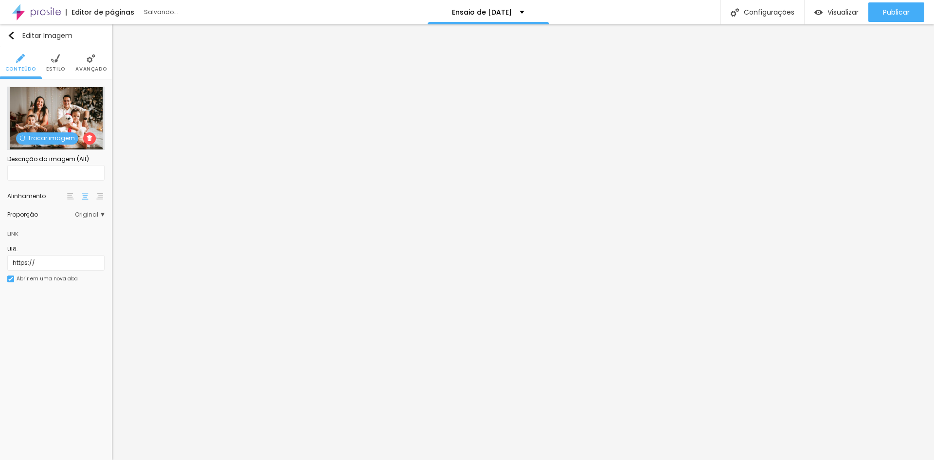
click at [42, 137] on span "Trocar imagem" at bounding box center [47, 138] width 62 height 12
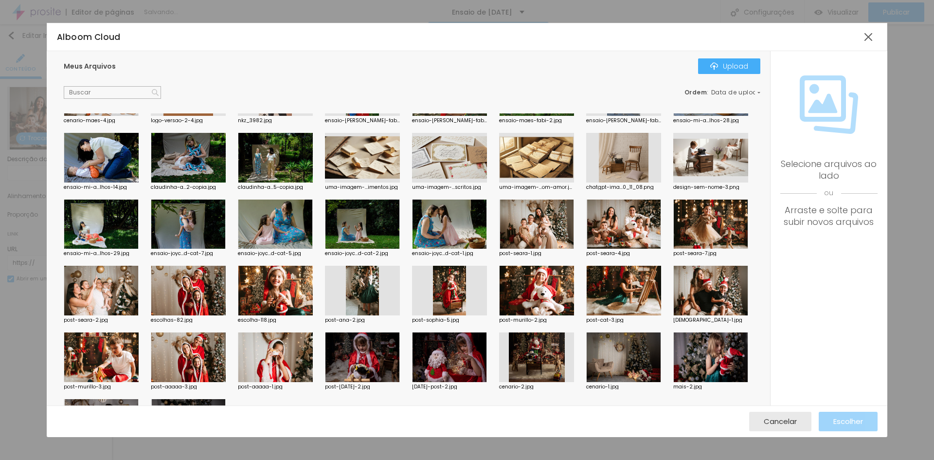
scroll to position [243, 0]
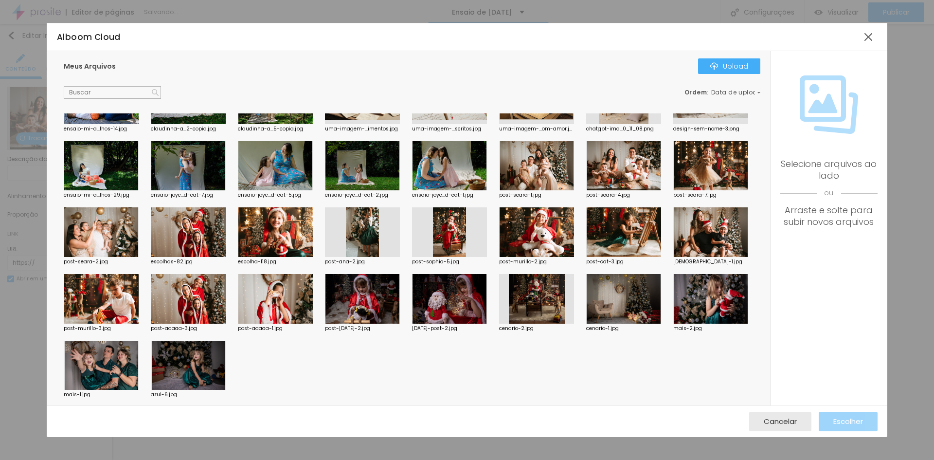
click at [673, 191] on div at bounding box center [710, 166] width 75 height 50
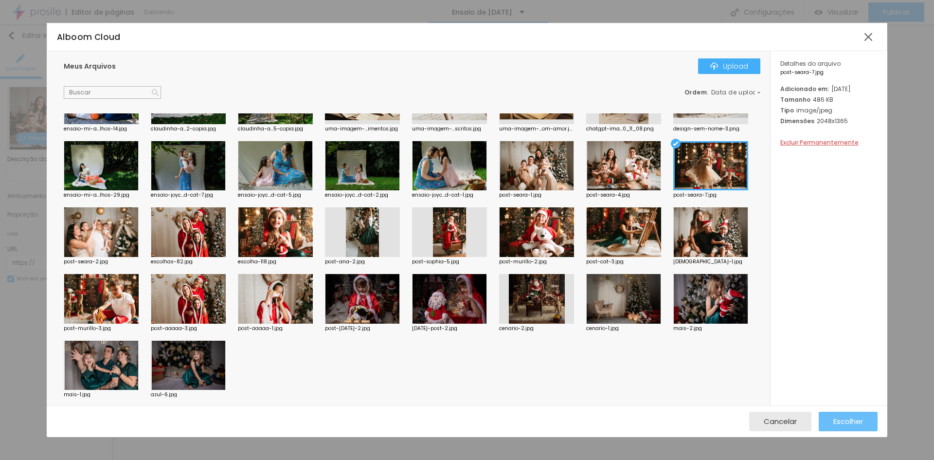
click at [854, 419] on span "Escolher" at bounding box center [848, 421] width 30 height 8
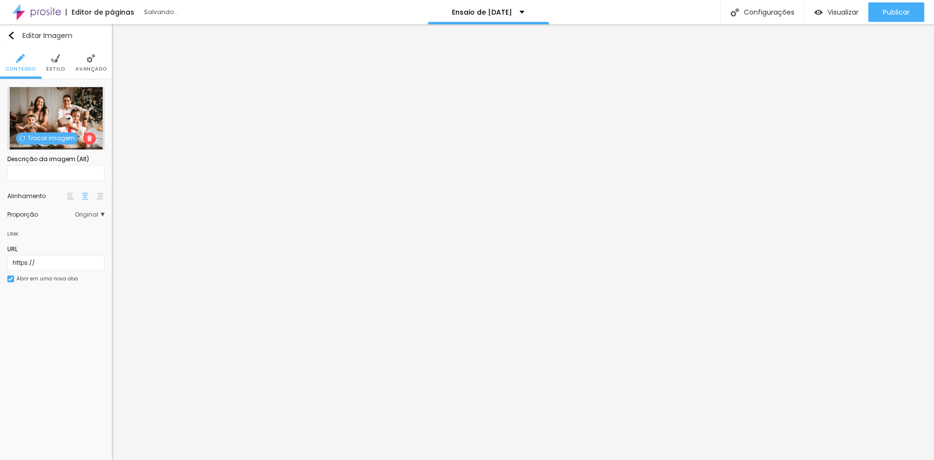
click at [45, 139] on span "Trocar imagem" at bounding box center [47, 138] width 62 height 12
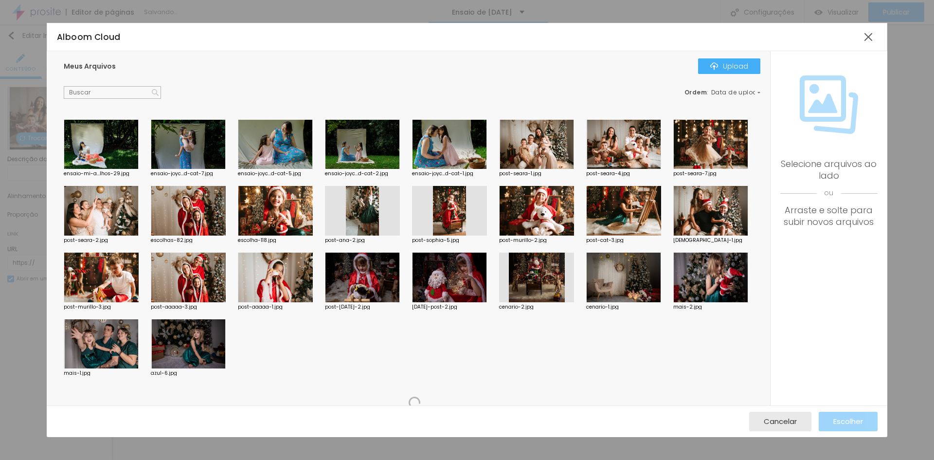
scroll to position [292, 0]
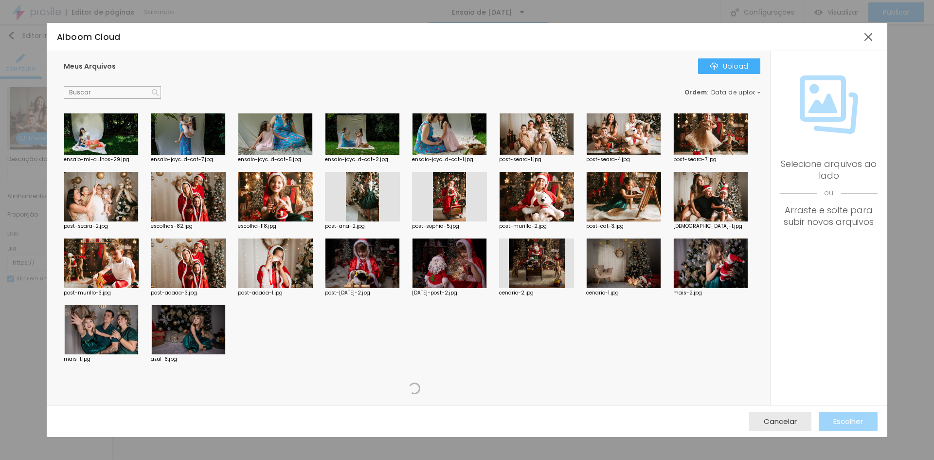
click at [139, 243] on div at bounding box center [101, 263] width 75 height 50
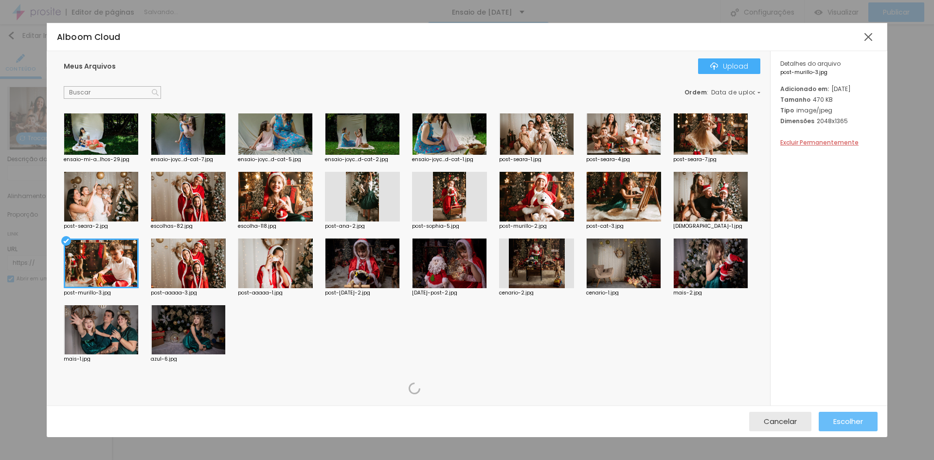
click at [848, 422] on span "Escolher" at bounding box center [848, 421] width 30 height 8
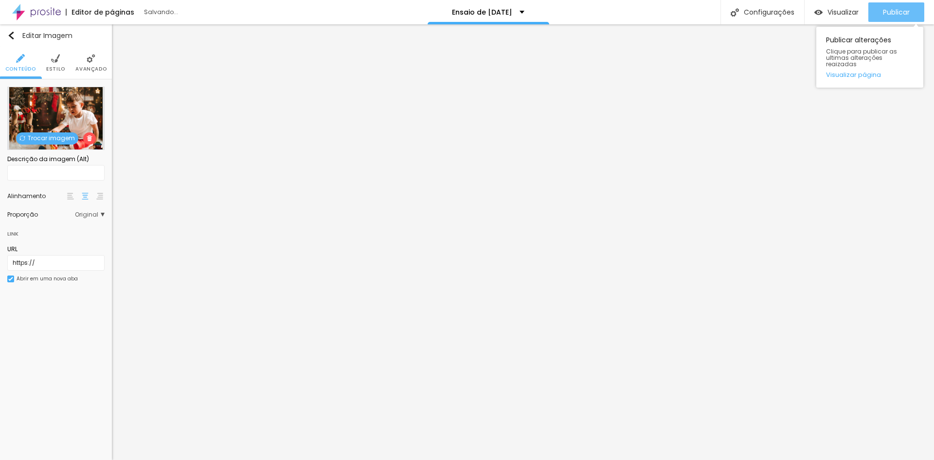
click at [887, 12] on span "Publicar" at bounding box center [896, 12] width 27 height 8
click at [51, 62] on img at bounding box center [55, 58] width 9 height 9
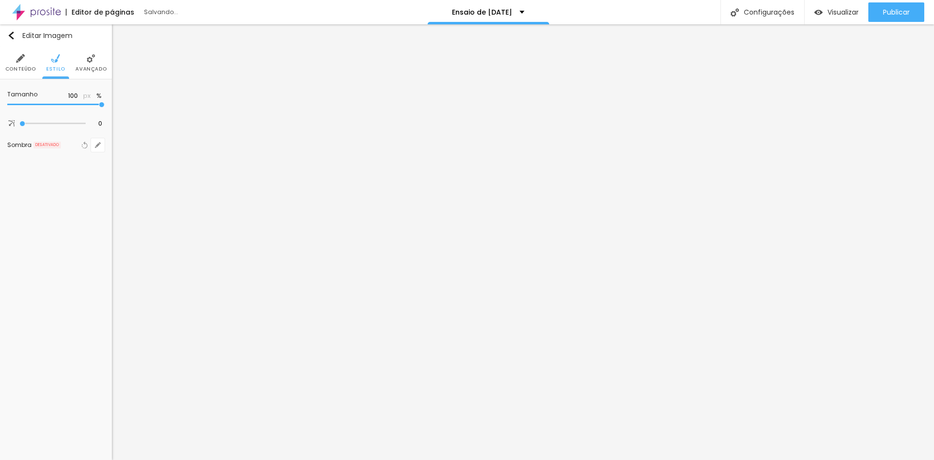
click at [100, 70] on span "Avançado" at bounding box center [90, 69] width 31 height 5
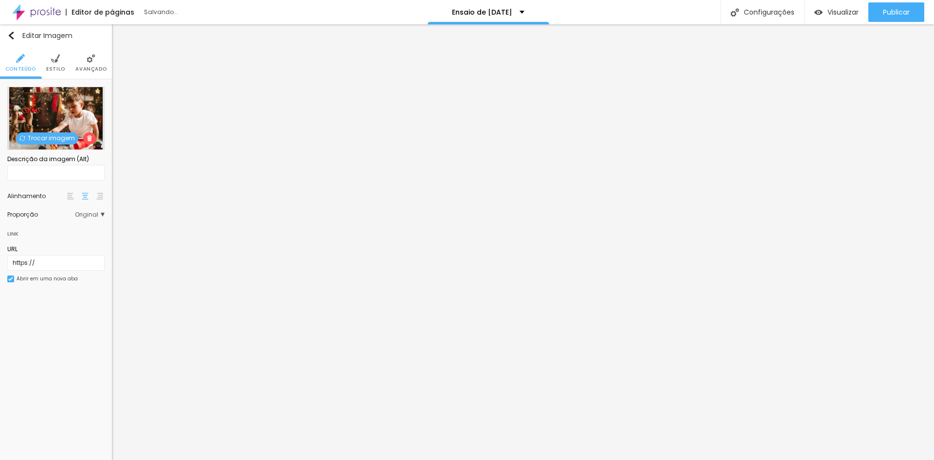
click at [57, 67] on span "Estilo" at bounding box center [55, 69] width 19 height 5
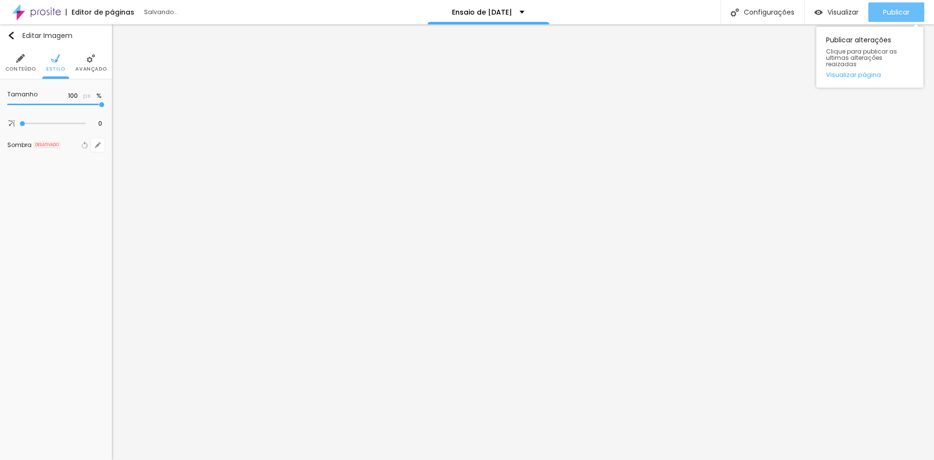
click at [857, 10] on icon "button" at bounding box center [862, 12] width 12 height 12
click at [823, 15] on div "Visualizar" at bounding box center [836, 12] width 44 height 8
click at [905, 11] on span "Publicar" at bounding box center [896, 12] width 27 height 8
click at [861, 71] on link "Visualizar página" at bounding box center [870, 74] width 88 height 6
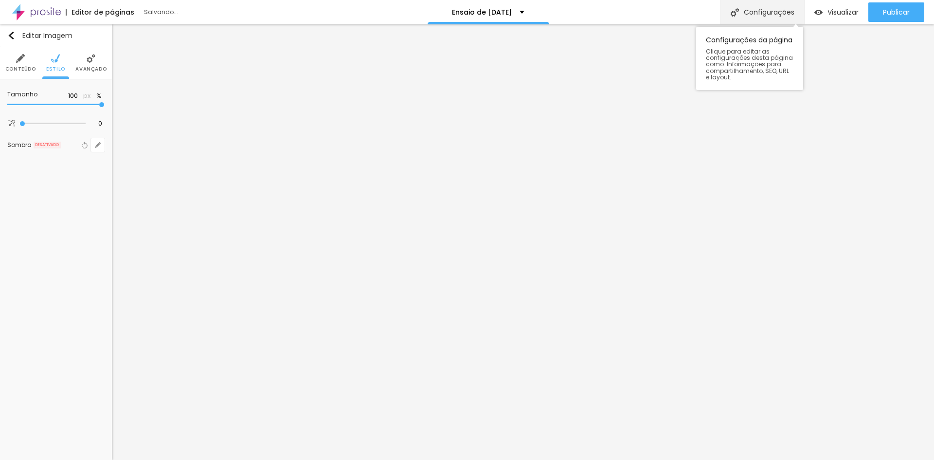
click at [746, 14] on div "Configurações" at bounding box center [762, 12] width 84 height 24
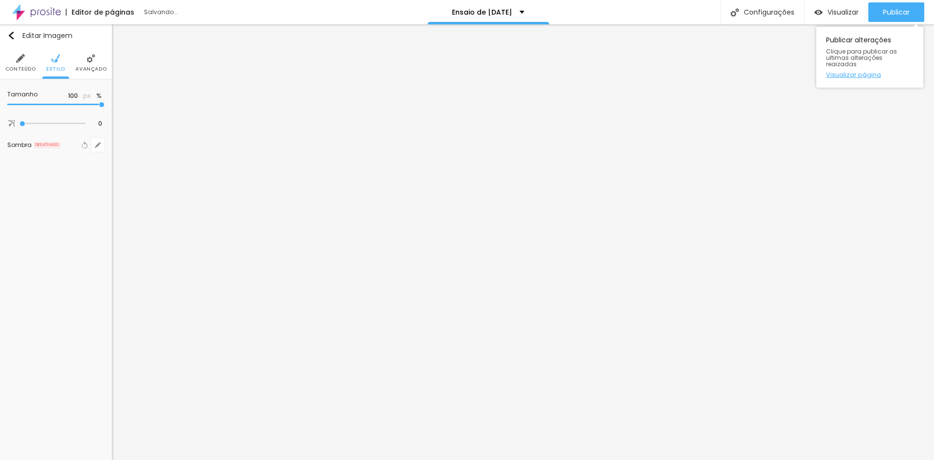
click at [851, 71] on link "Visualizar página" at bounding box center [870, 74] width 88 height 6
click at [896, 12] on span "Publicar" at bounding box center [896, 12] width 27 height 8
click at [839, 10] on span "Visualizar" at bounding box center [842, 12] width 31 height 8
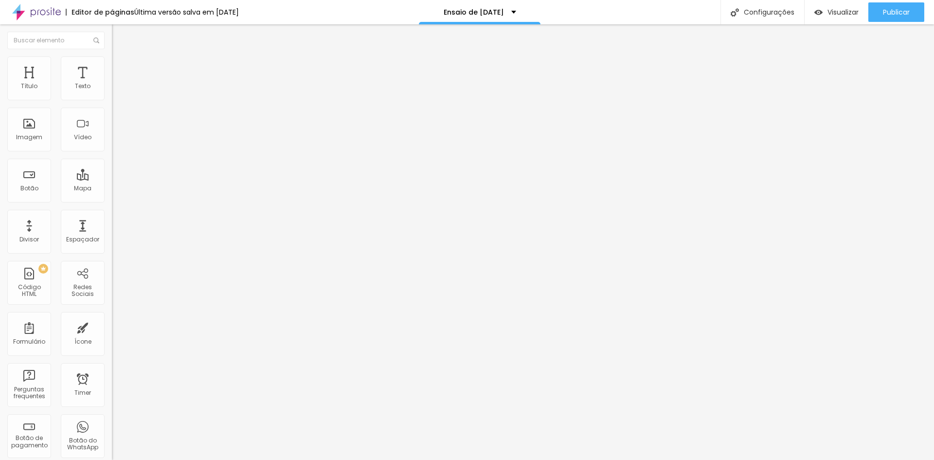
click at [189, 10] on div "Última versão salva em [DATE]" at bounding box center [186, 12] width 105 height 7
click at [112, 84] on span "Trocar imagem" at bounding box center [138, 79] width 53 height 8
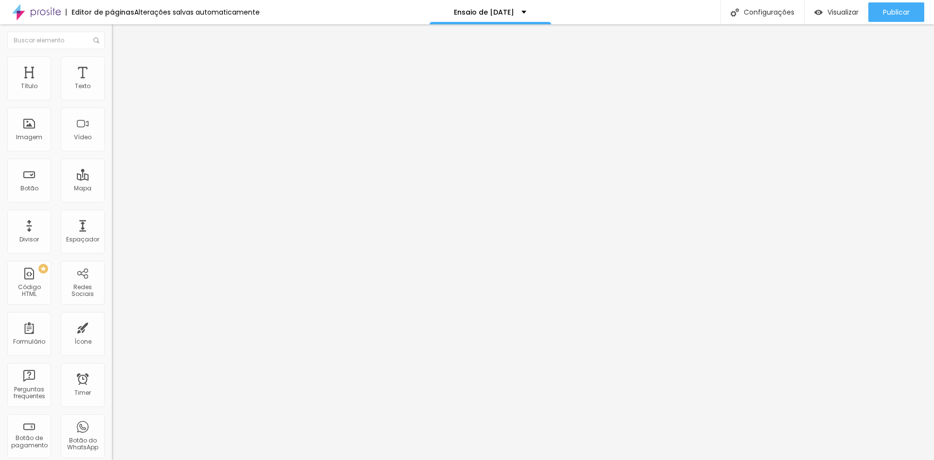
click at [112, 84] on span "Trocar imagem" at bounding box center [138, 79] width 53 height 8
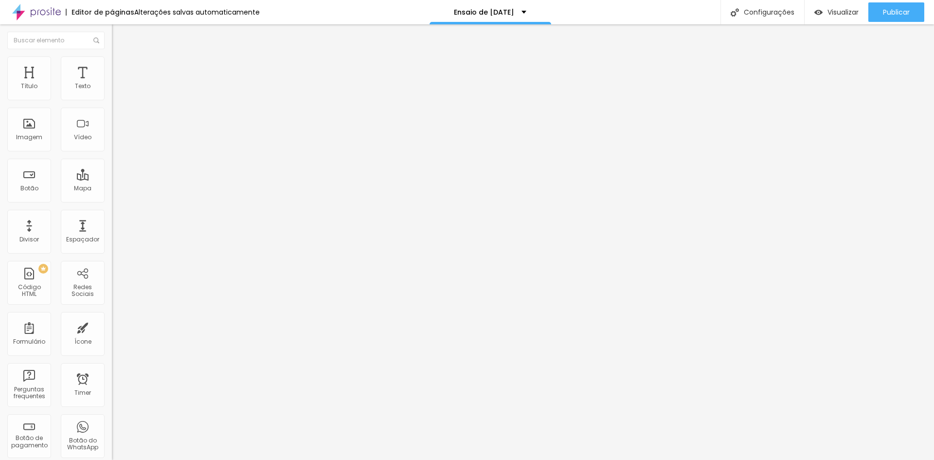
click at [112, 84] on span "Trocar imagem" at bounding box center [138, 79] width 53 height 8
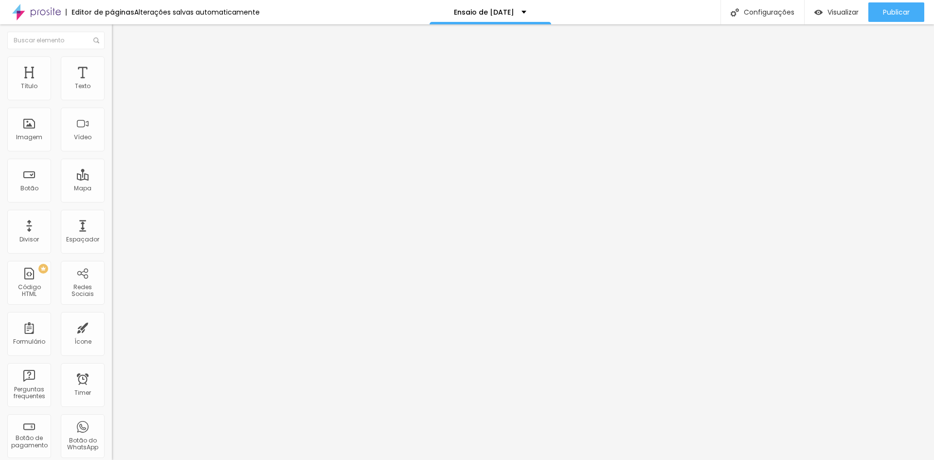
click at [112, 84] on span "Trocar imagem" at bounding box center [138, 79] width 53 height 8
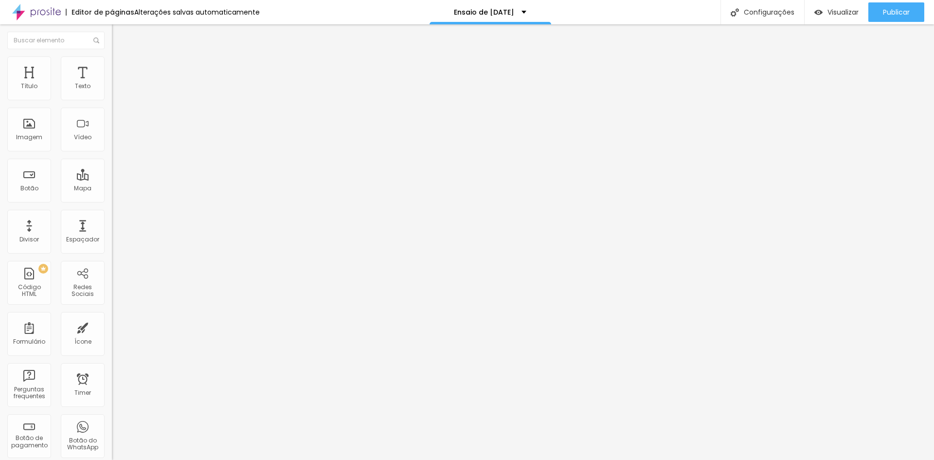
click at [112, 84] on span "Trocar imagem" at bounding box center [138, 79] width 53 height 8
click at [898, 8] on span "Publicar" at bounding box center [896, 12] width 27 height 8
click at [898, 12] on span "Publicar" at bounding box center [896, 12] width 27 height 8
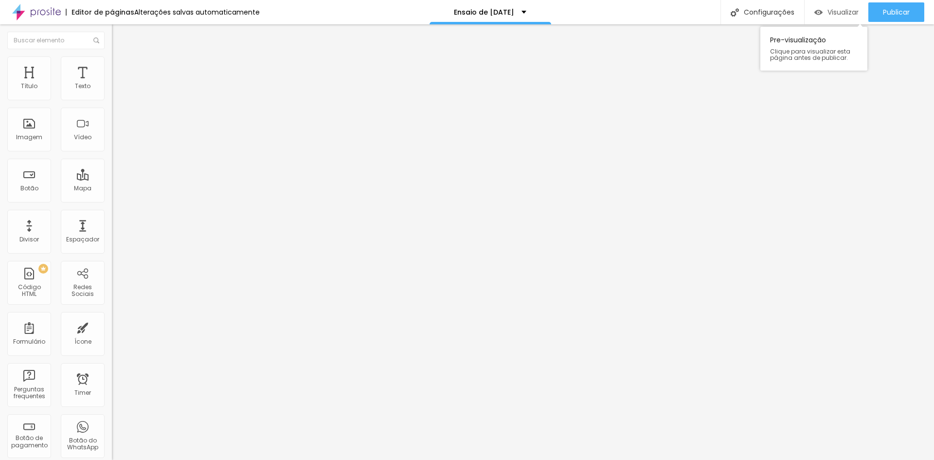
click at [822, 8] on div "Visualizar" at bounding box center [836, 12] width 44 height 8
click at [112, 84] on span "Trocar imagem" at bounding box center [138, 79] width 53 height 8
click at [112, 61] on img at bounding box center [116, 60] width 9 height 9
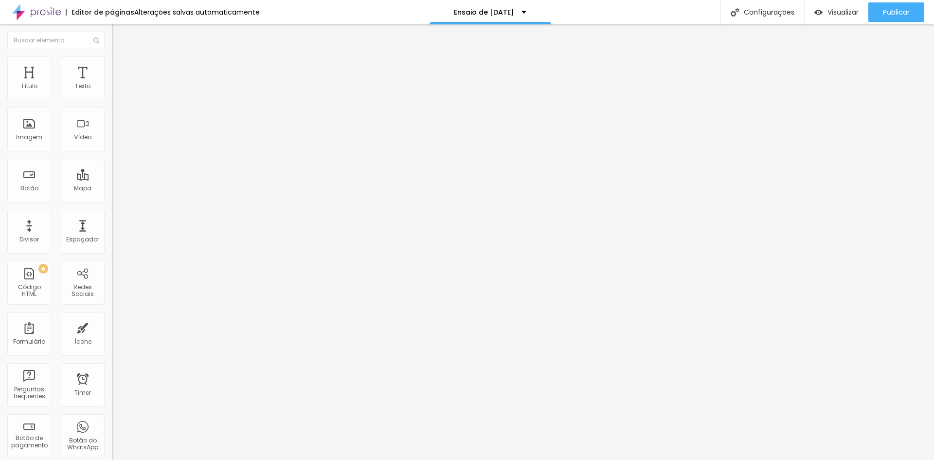
click at [112, 66] on li "Avançado" at bounding box center [168, 71] width 112 height 10
type input "5"
type input "6"
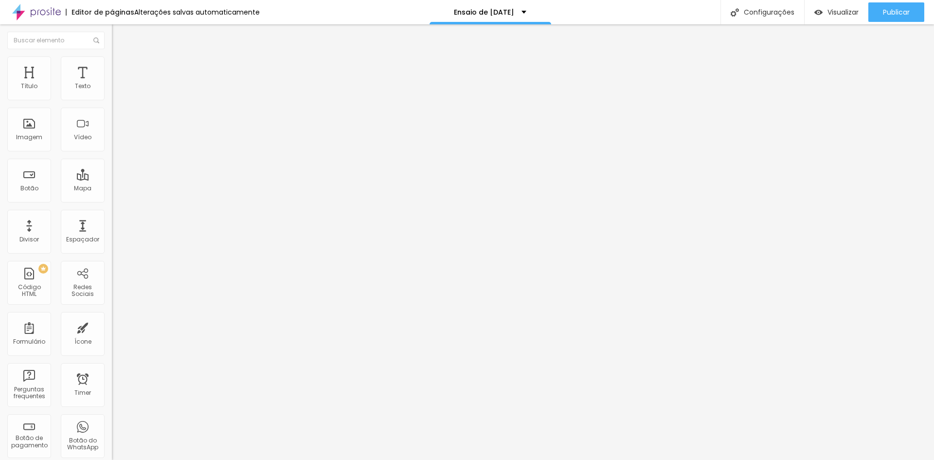
type input "7"
type input "9"
type input "10"
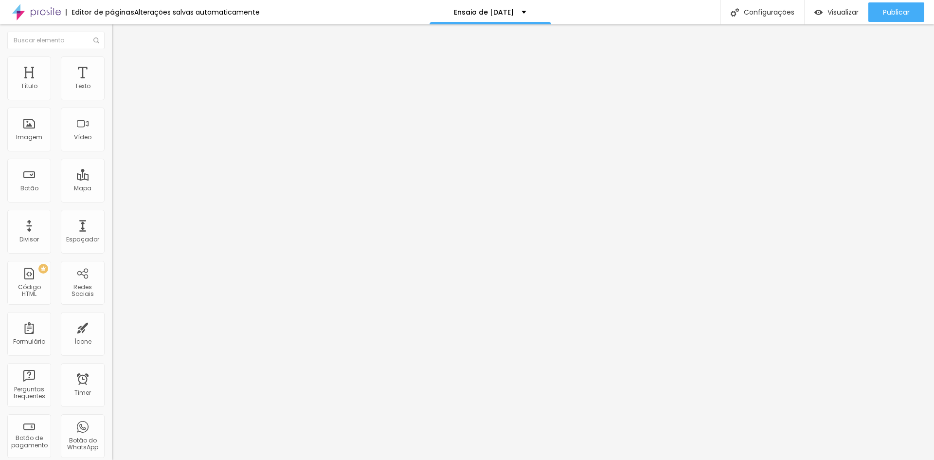
type input "10"
type input "11"
type input "10"
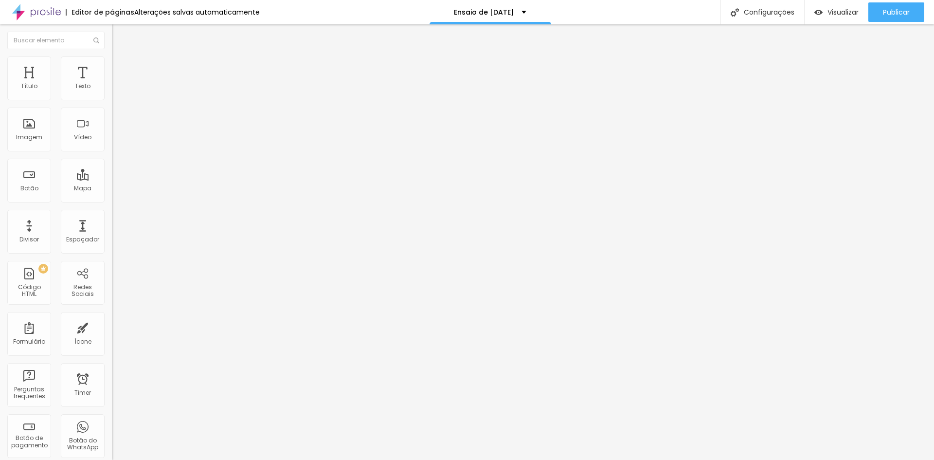
type input "9"
type input "8"
type input "7"
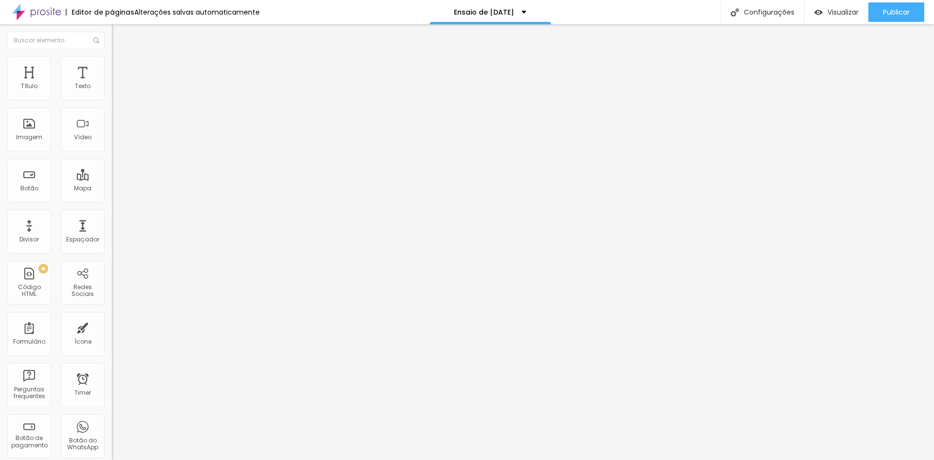
type input "7"
type input "6"
type input "5"
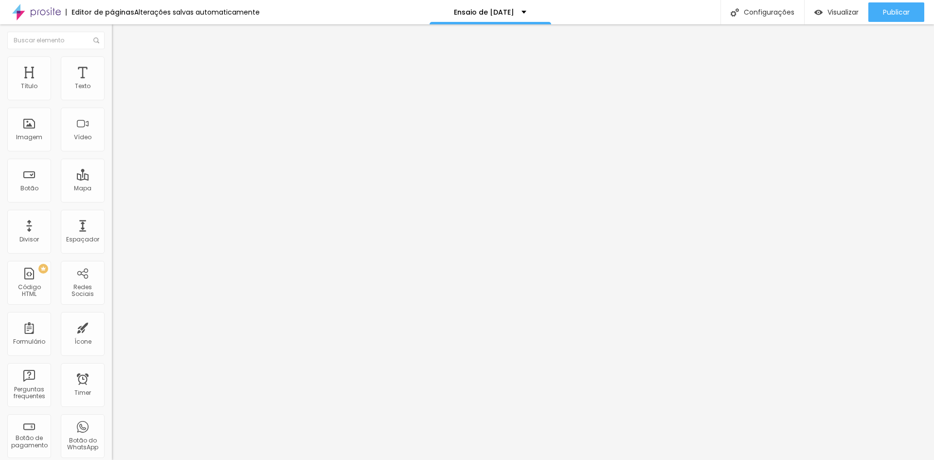
type input "2"
type input "1"
type input "0"
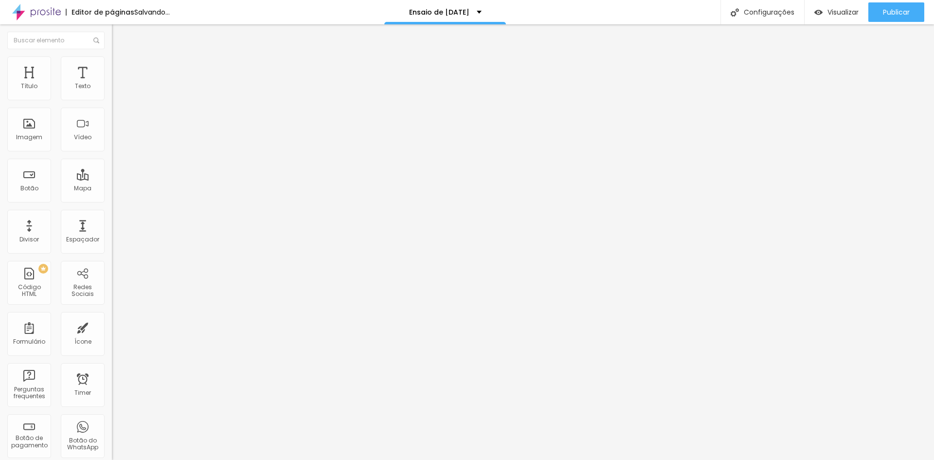
type input "0"
drag, startPoint x: 21, startPoint y: 95, endPoint x: 22, endPoint y: 105, distance: 9.8
click at [112, 189] on input "range" at bounding box center [143, 193] width 63 height 8
type input "2"
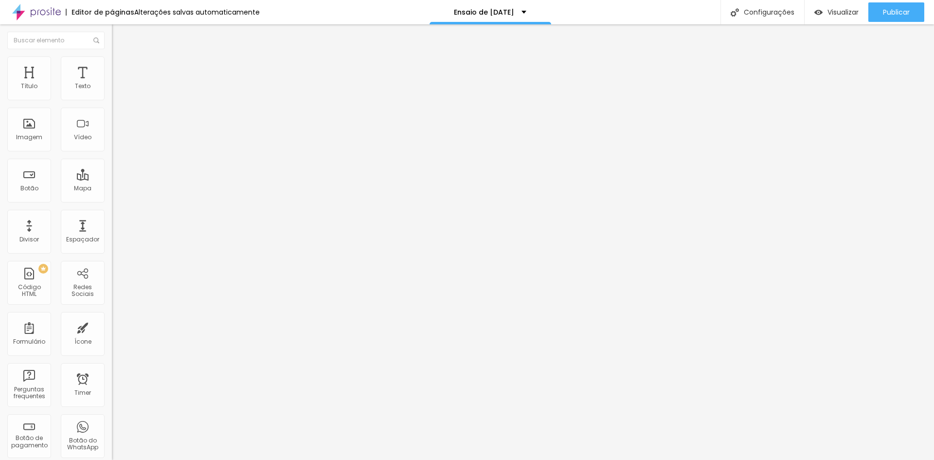
type input "3"
type input "4"
type input "6"
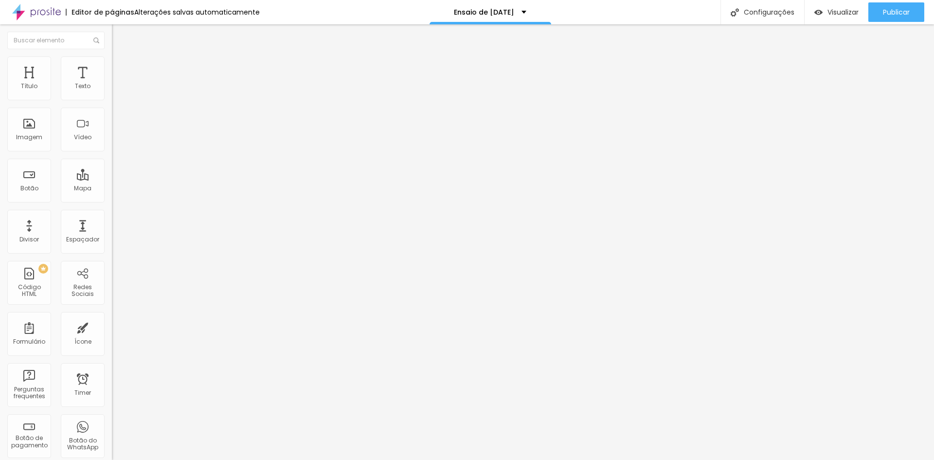
type input "6"
type input "7"
type input "8"
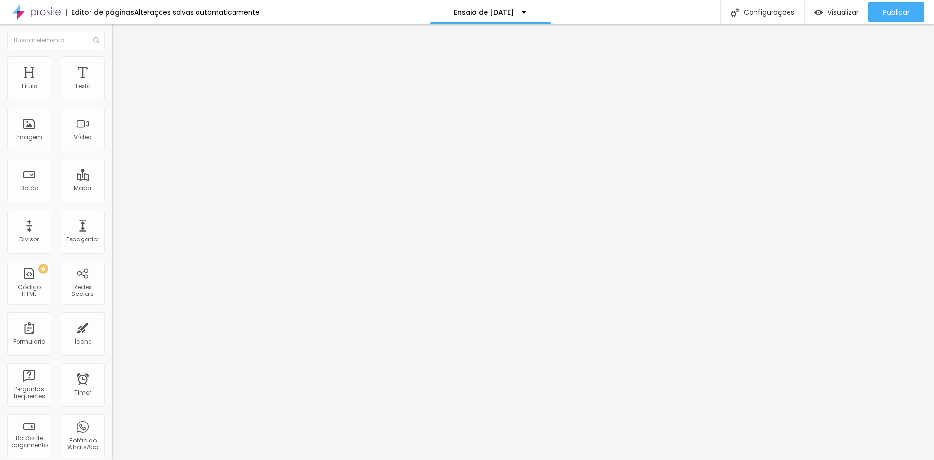
type input "9"
type input "10"
type input "11"
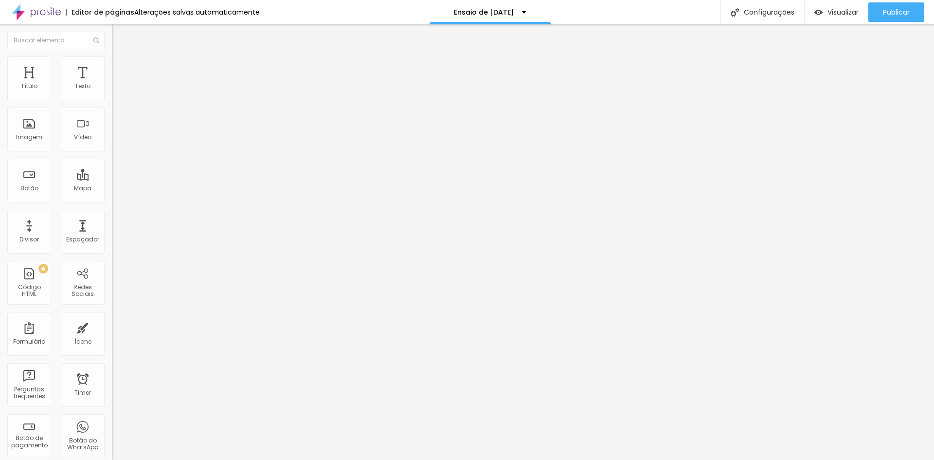
type input "11"
type input "10"
type input "9"
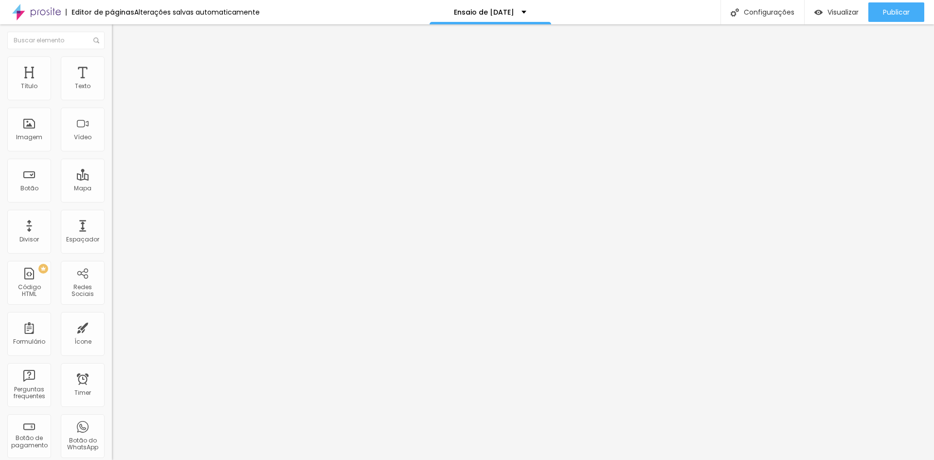
type input "8"
type input "7"
type input "6"
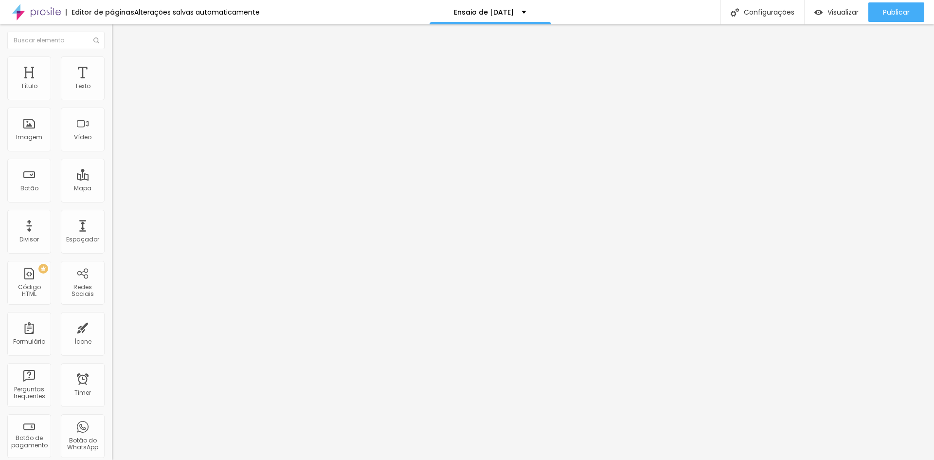
type input "6"
type input "7"
type input "8"
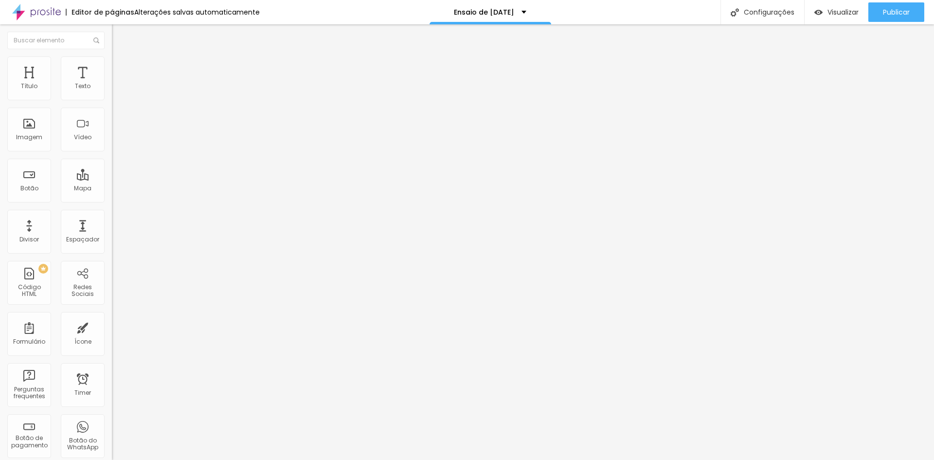
type input "9"
type input "10"
type input "11"
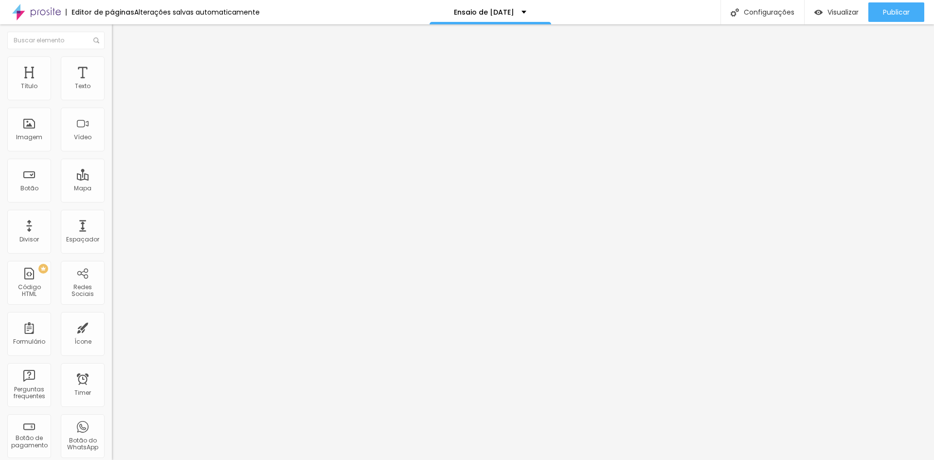
type input "11"
type input "10"
type input "9"
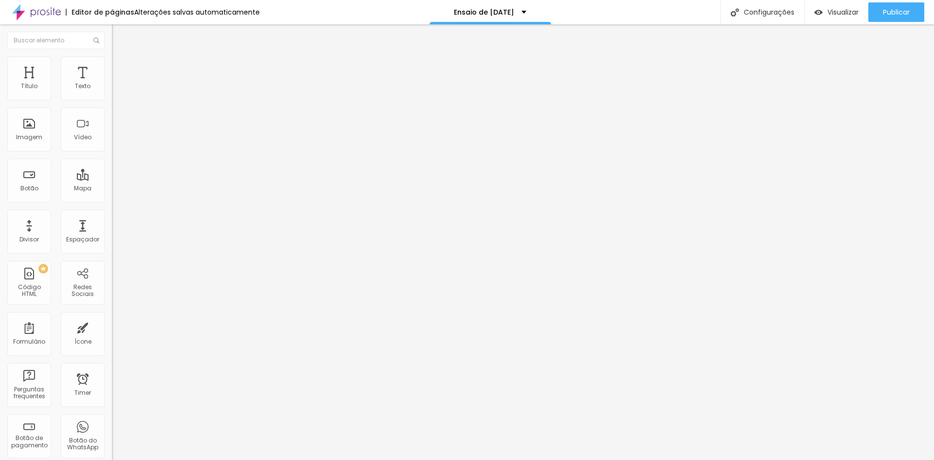
type input "7"
type input "6"
type input "5"
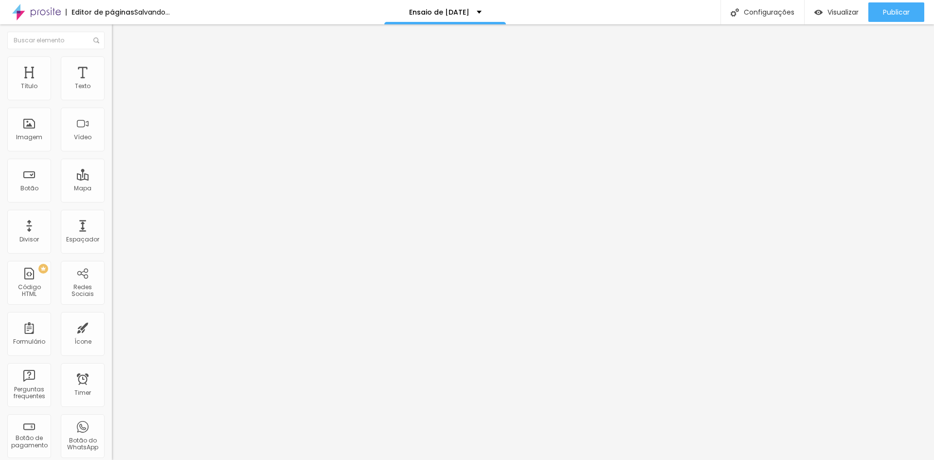
type input "5"
drag, startPoint x: 20, startPoint y: 116, endPoint x: 42, endPoint y: 142, distance: 33.4
type input "5"
click at [112, 326] on input "range" at bounding box center [143, 330] width 63 height 8
click at [121, 69] on span "Avançado" at bounding box center [137, 73] width 32 height 8
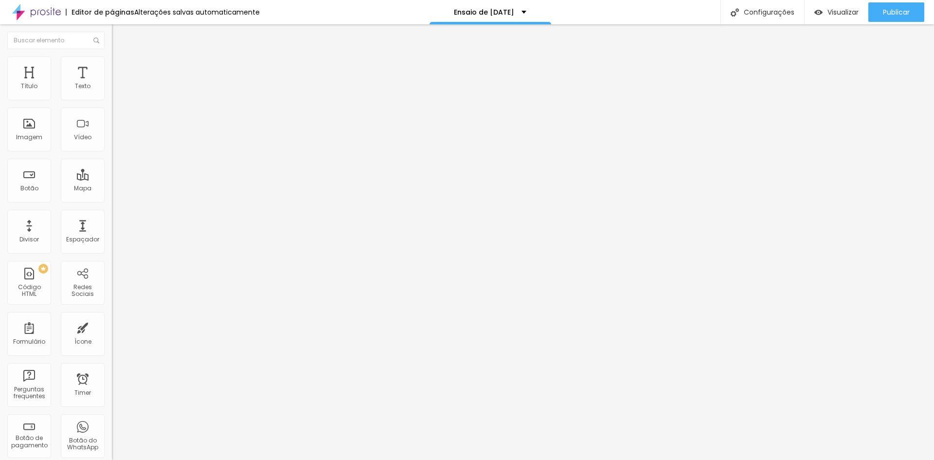
type input "5"
click at [112, 66] on li "Avançado" at bounding box center [168, 71] width 112 height 10
type input "5"
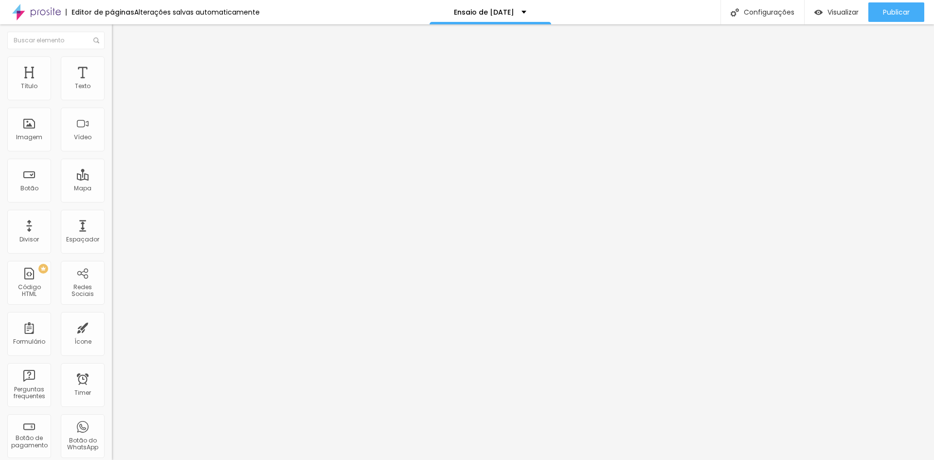
click at [121, 69] on span "Avançado" at bounding box center [137, 73] width 32 height 8
type input "5"
click at [112, 84] on span "Trocar imagem" at bounding box center [138, 79] width 53 height 8
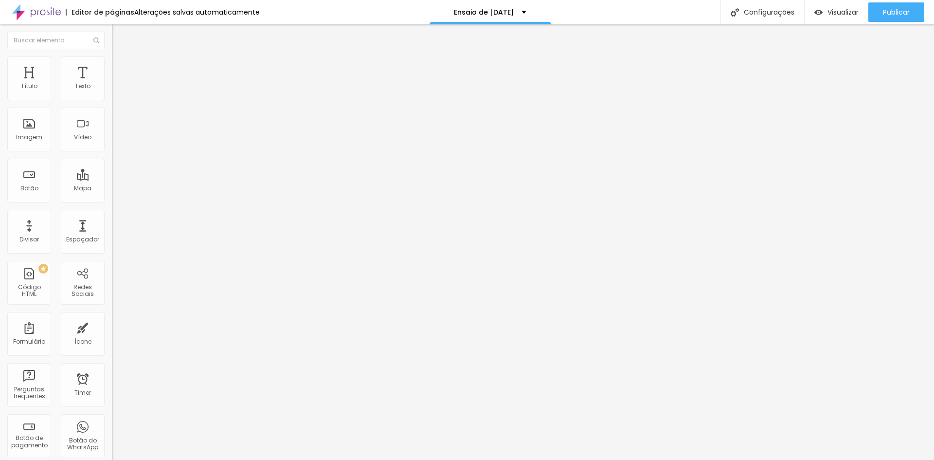
click at [112, 84] on span "Trocar imagem" at bounding box center [138, 79] width 53 height 8
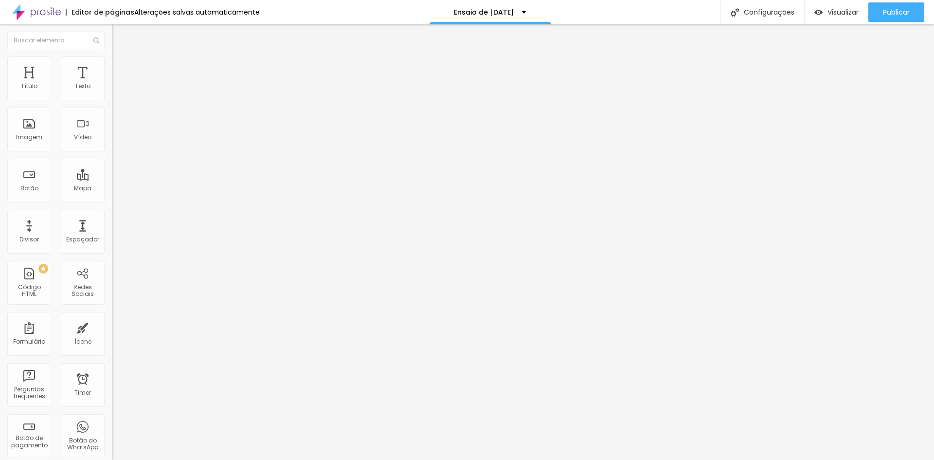
click at [112, 84] on span "Trocar imagem" at bounding box center [138, 79] width 53 height 8
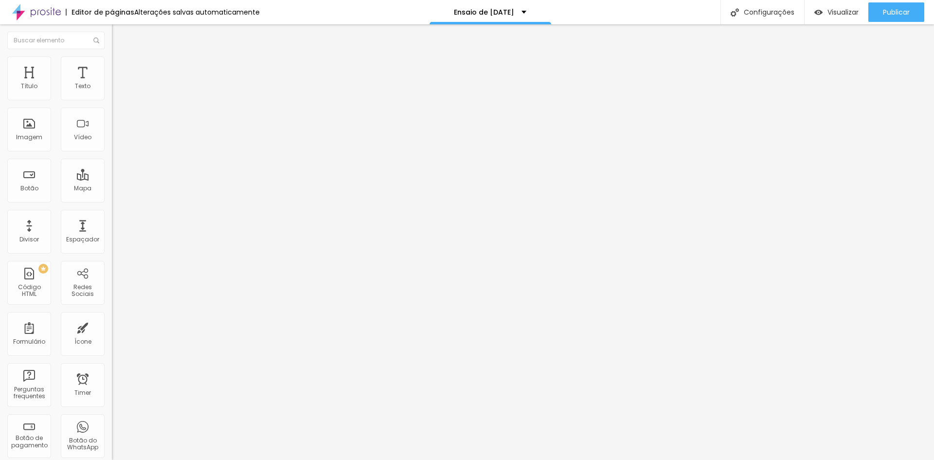
click at [112, 84] on span "Trocar imagem" at bounding box center [138, 79] width 53 height 8
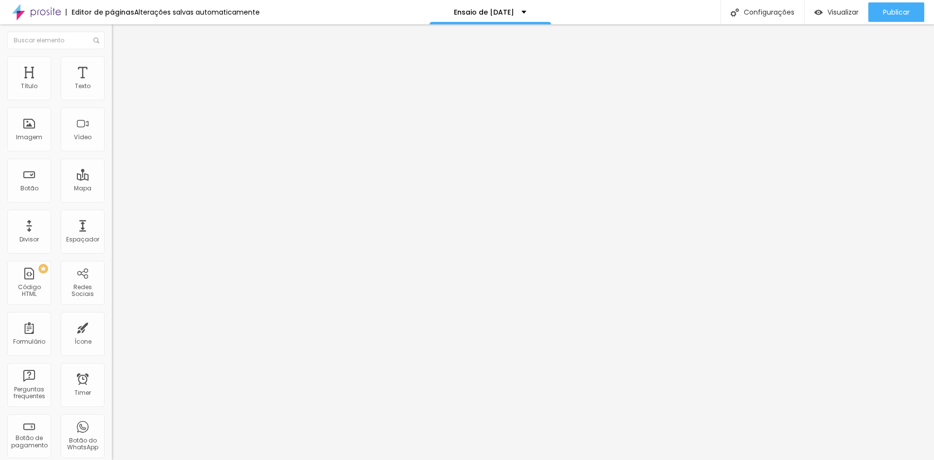
click at [112, 84] on span "Trocar imagem" at bounding box center [138, 79] width 53 height 8
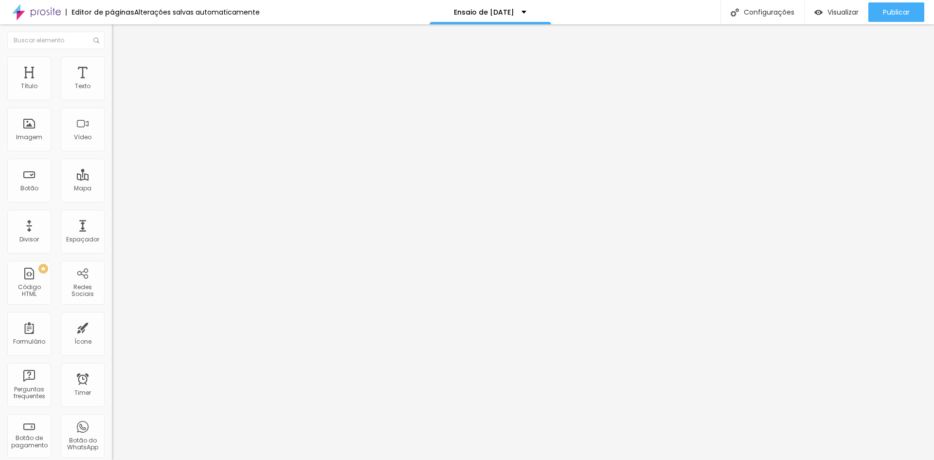
click at [112, 84] on span "Trocar imagem" at bounding box center [138, 79] width 53 height 8
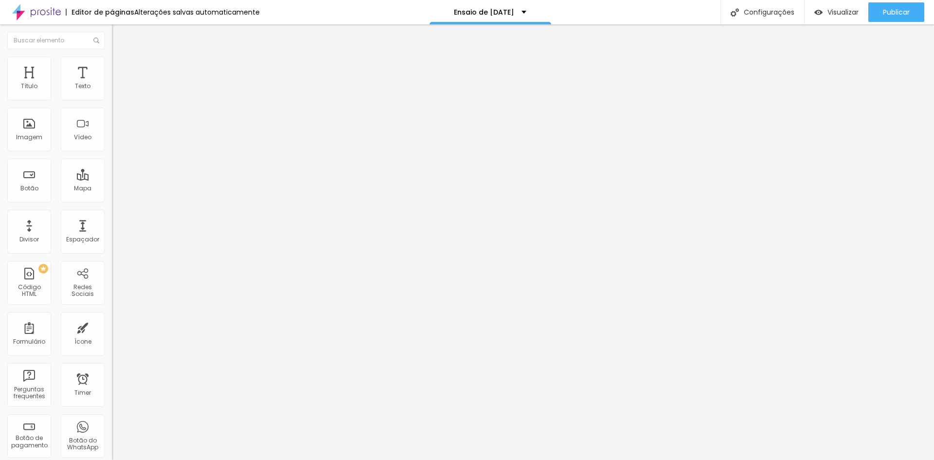
click at [121, 66] on span "Estilo" at bounding box center [128, 63] width 15 height 8
click at [112, 66] on img at bounding box center [116, 70] width 9 height 9
type input "5"
click at [121, 69] on span "Avançado" at bounding box center [137, 73] width 32 height 8
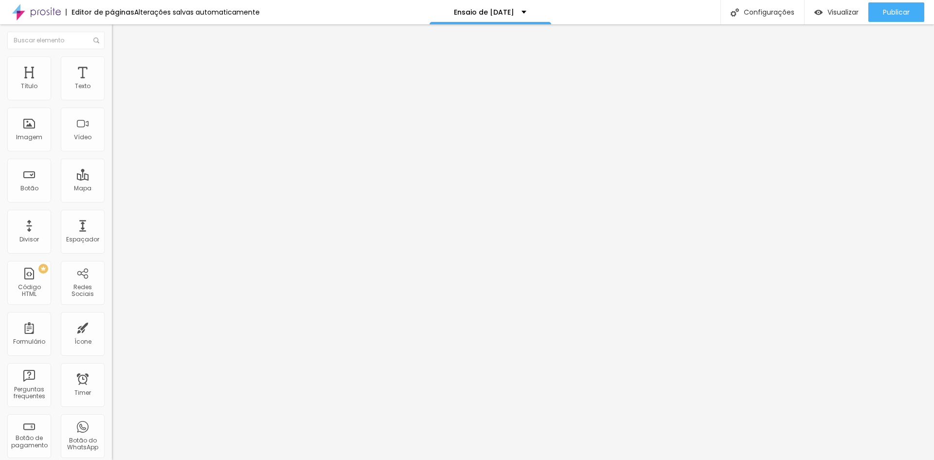
click at [112, 213] on div "0 Espaço de baixo" at bounding box center [168, 282] width 112 height 138
type input "5"
click at [121, 69] on span "Avançado" at bounding box center [137, 73] width 32 height 8
type input "5"
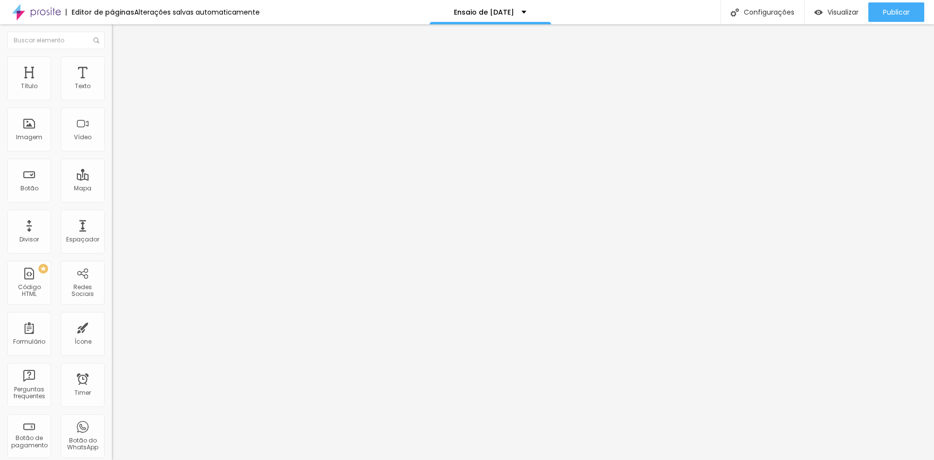
type input "5"
click at [112, 66] on li "Avançado" at bounding box center [168, 71] width 112 height 10
type input "5"
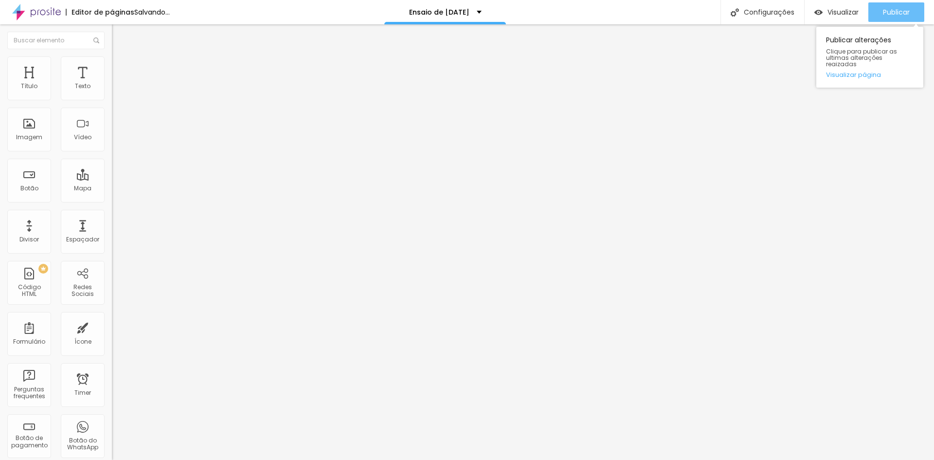
click at [895, 7] on div "Publicar" at bounding box center [896, 11] width 27 height 19
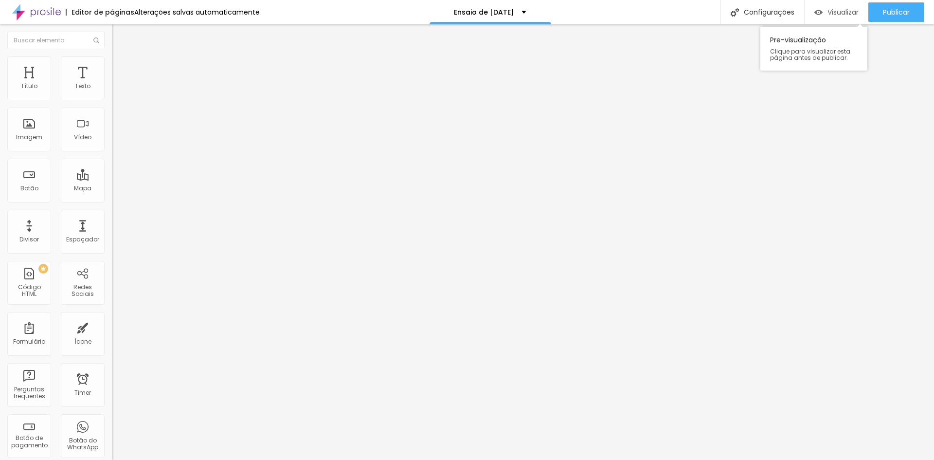
click at [835, 10] on span "Visualizar" at bounding box center [842, 12] width 31 height 8
click at [853, 9] on span "Visualizar" at bounding box center [842, 12] width 31 height 8
